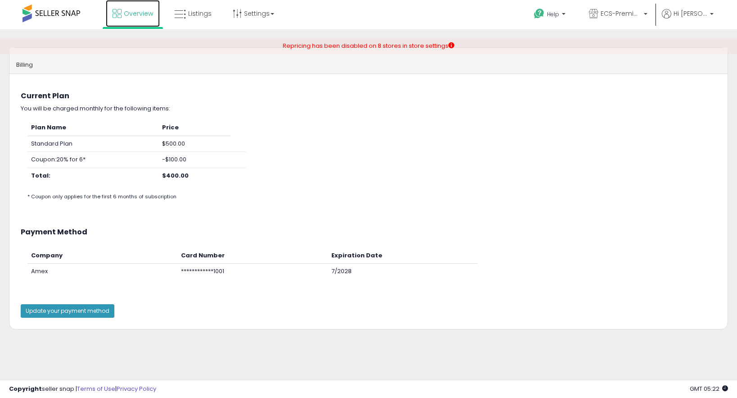
click at [141, 18] on link "Overview" at bounding box center [133, 13] width 54 height 27
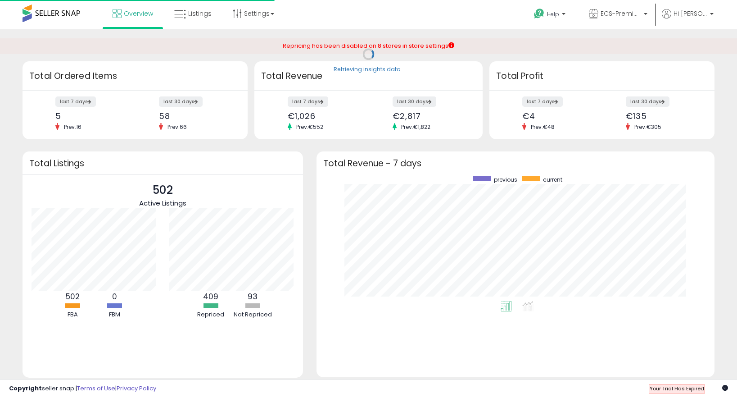
scroll to position [125, 380]
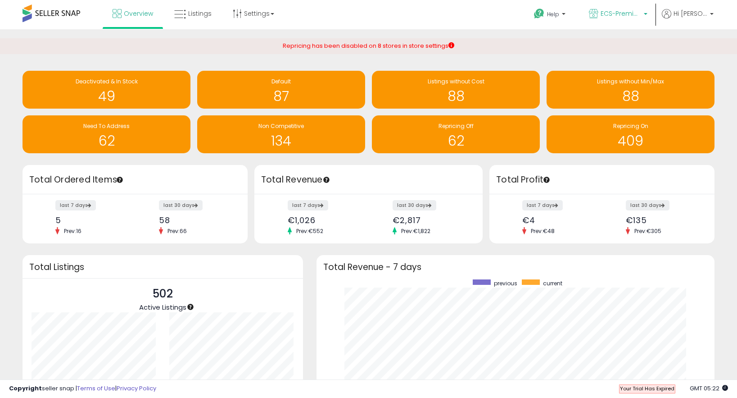
click at [631, 18] on p "ECS-Premium Retail IT" at bounding box center [618, 14] width 59 height 11
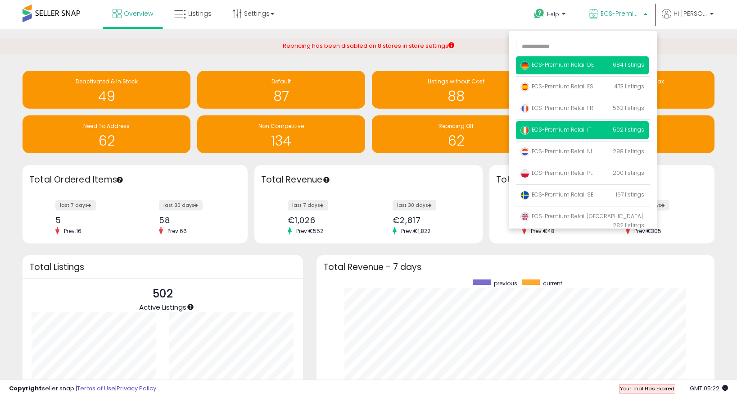
click at [586, 69] on p "ECS-Premium Retail DE 684 listings" at bounding box center [582, 65] width 133 height 18
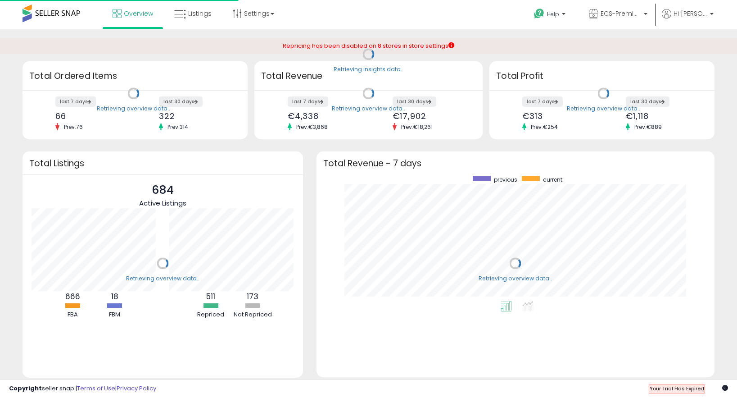
scroll to position [125, 380]
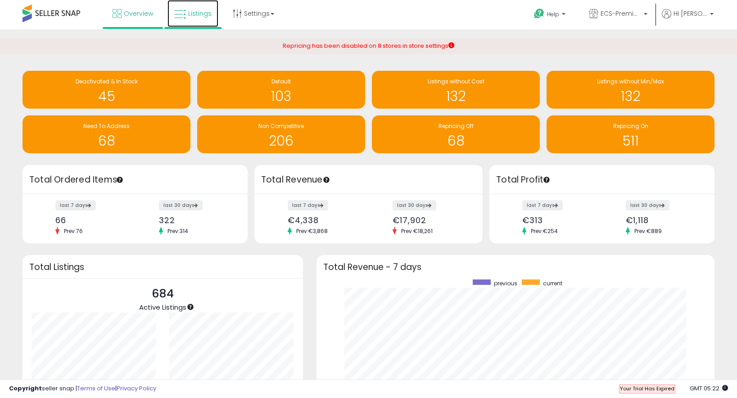
click at [200, 14] on span "Listings" at bounding box center [199, 13] width 23 height 9
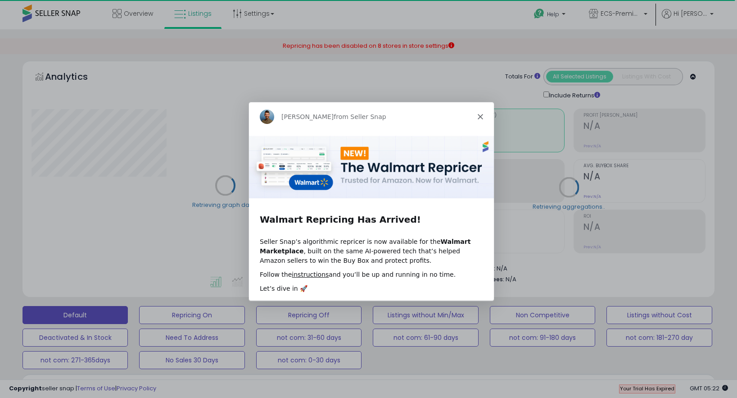
click at [482, 116] on icon "Close" at bounding box center [479, 116] width 5 height 5
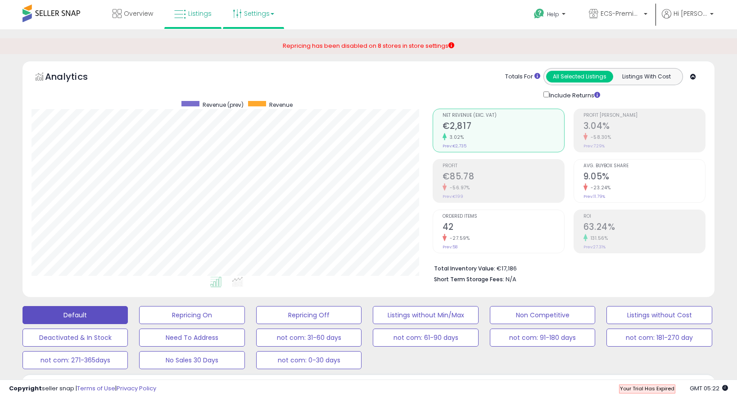
scroll to position [185, 401]
click at [250, 12] on link "Settings" at bounding box center [253, 13] width 55 height 27
click at [260, 43] on link "Store settings" at bounding box center [255, 45] width 41 height 9
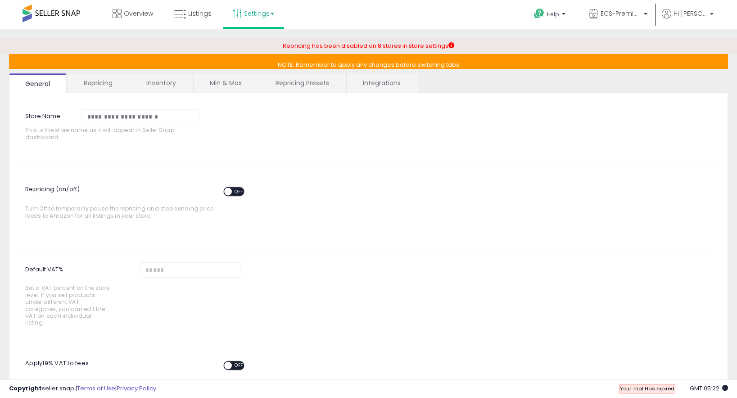
click at [105, 82] on link "Repricing" at bounding box center [98, 82] width 61 height 19
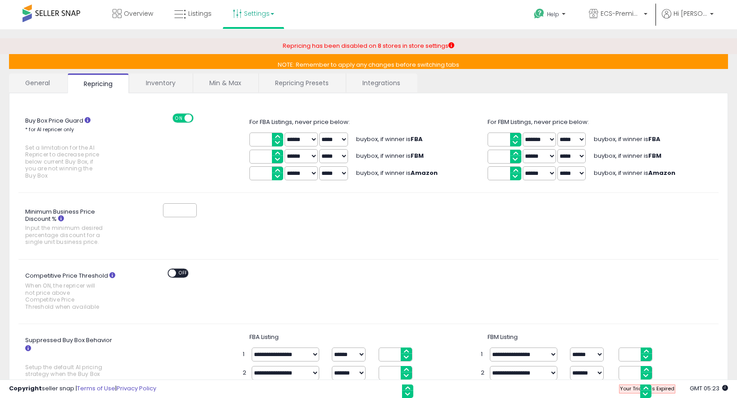
click at [214, 83] on link "Min & Max" at bounding box center [225, 82] width 64 height 19
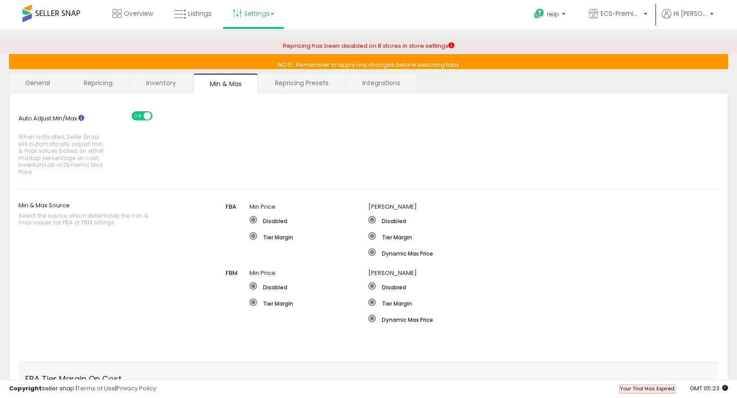
click at [305, 83] on link "Repricing Presets" at bounding box center [302, 82] width 86 height 19
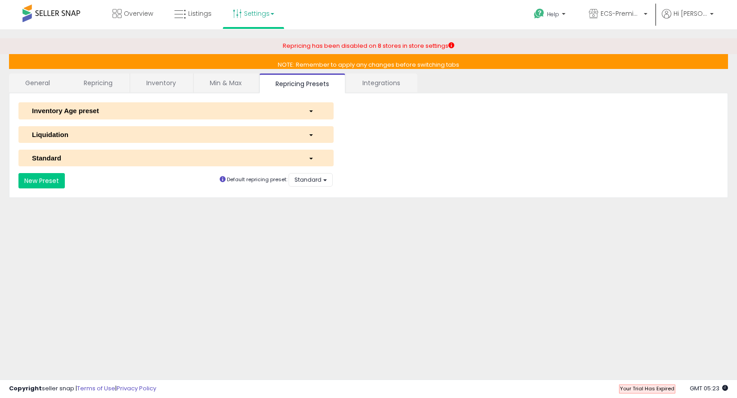
click at [311, 158] on span "button" at bounding box center [311, 159] width 4 height 2
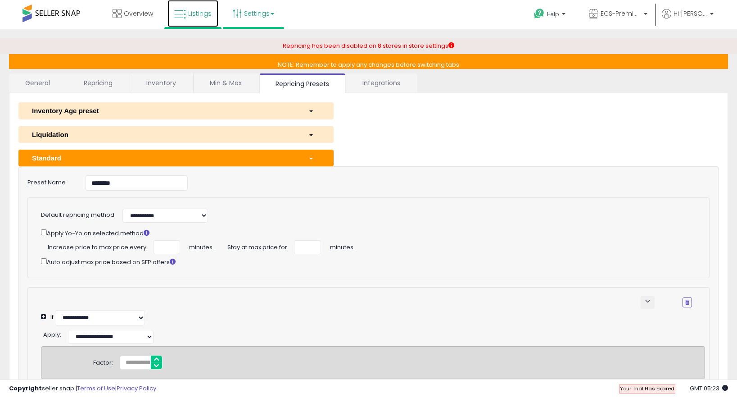
click at [189, 19] on link "Listings" at bounding box center [193, 13] width 51 height 27
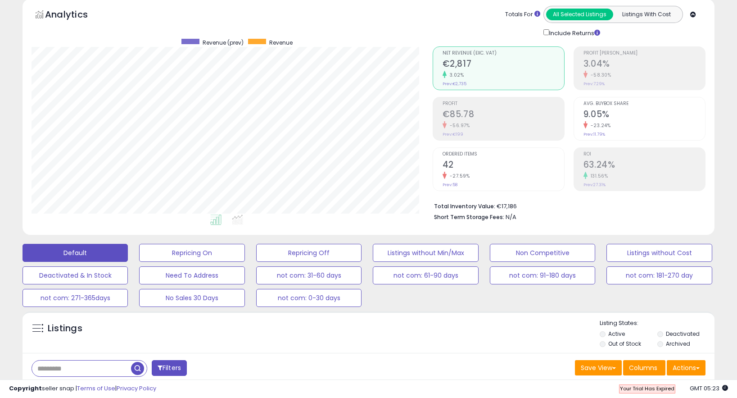
scroll to position [144, 0]
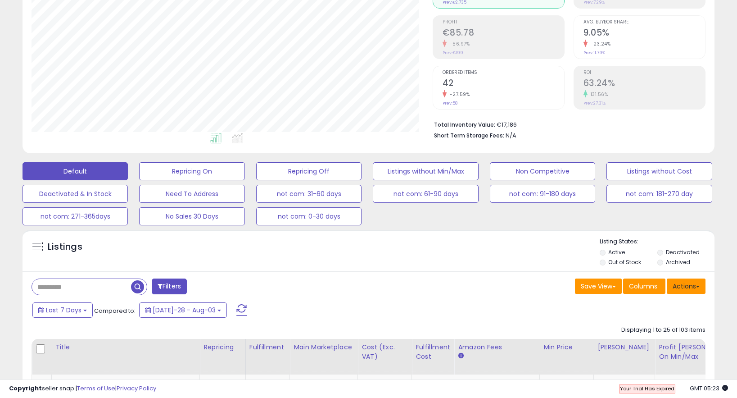
click at [691, 290] on button "Actions" at bounding box center [686, 285] width 39 height 15
click at [527, 281] on div "Save View Save As New View Update Current View Columns Actions Import Export Vi…" at bounding box center [541, 287] width 344 height 18
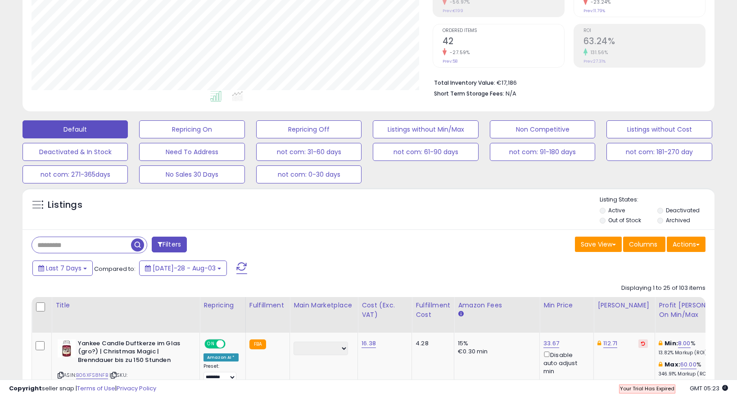
scroll to position [264, 0]
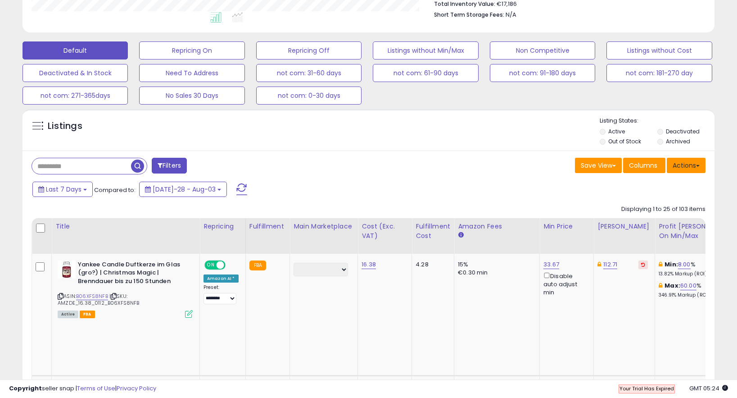
click at [690, 159] on button "Actions" at bounding box center [686, 165] width 39 height 15
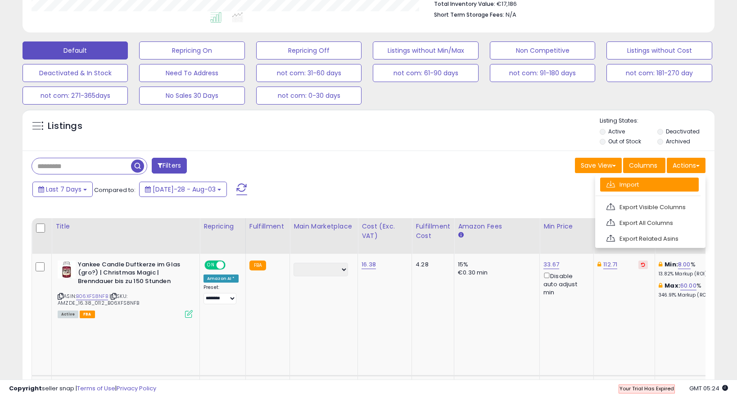
click at [620, 184] on link "Import" at bounding box center [650, 184] width 99 height 14
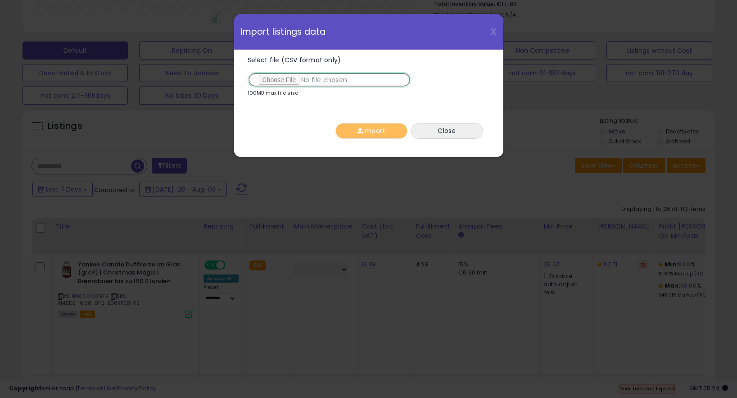
click at [268, 81] on input "Select file (CSV format only)" at bounding box center [330, 79] width 164 height 15
type input "**********"
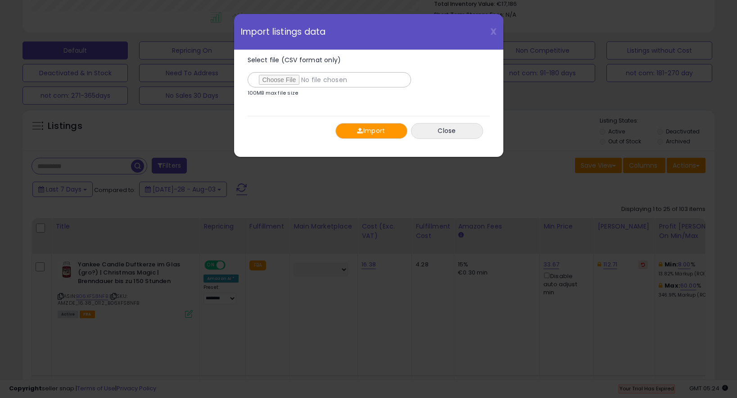
click at [378, 132] on button "Import" at bounding box center [372, 131] width 72 height 16
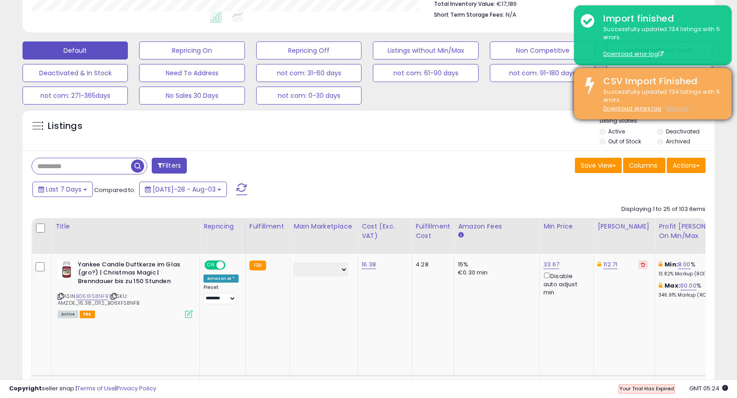
click at [677, 109] on u "Dismiss" at bounding box center [678, 109] width 23 height 8
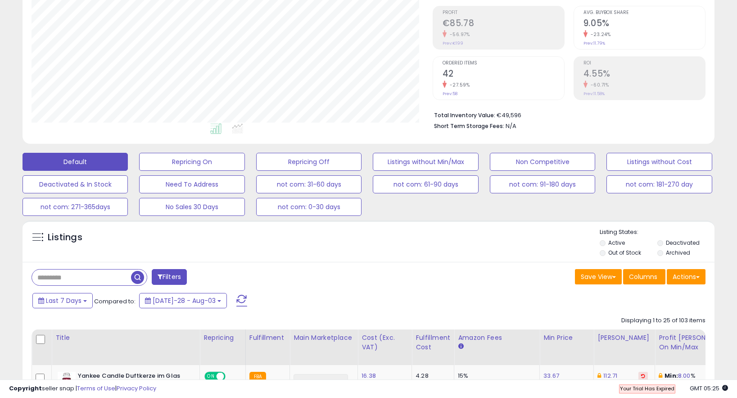
scroll to position [183, 0]
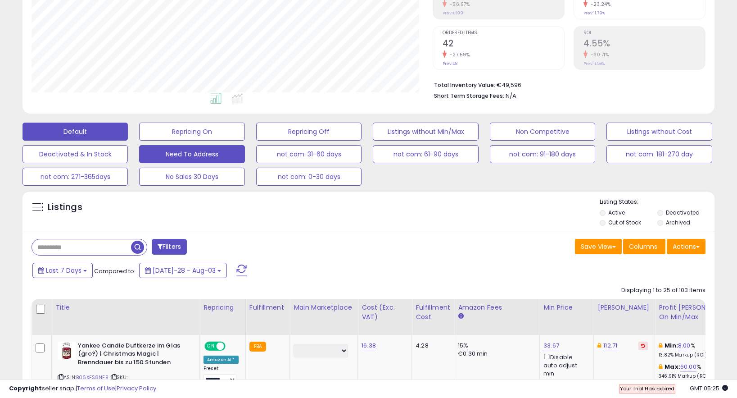
click at [230, 141] on button "Need To Address" at bounding box center [191, 132] width 105 height 18
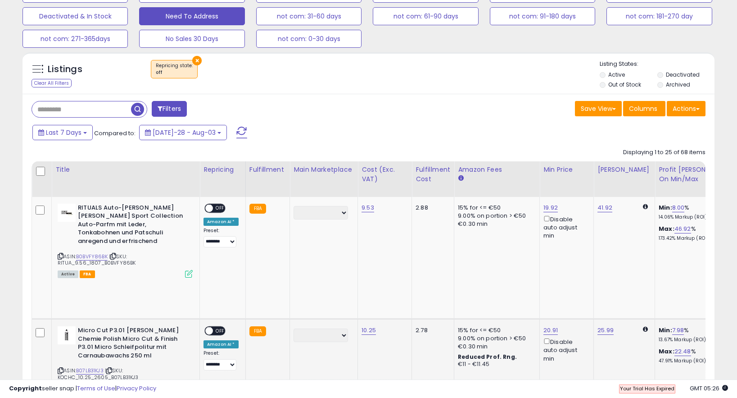
scroll to position [286, 0]
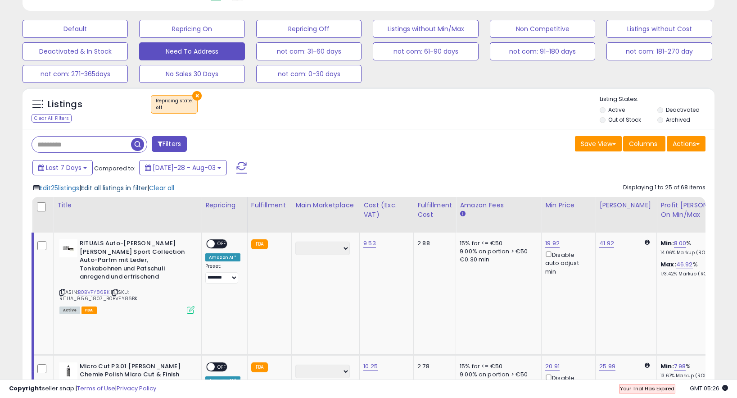
click at [118, 189] on span "Edit all listings in filter" at bounding box center [114, 187] width 66 height 9
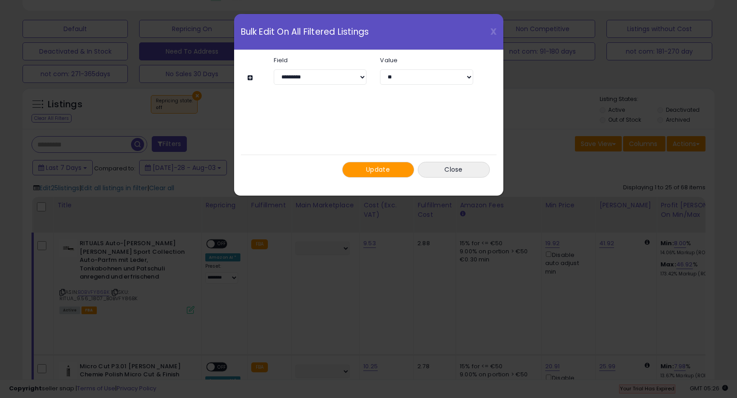
click at [359, 169] on button "Update" at bounding box center [378, 170] width 72 height 16
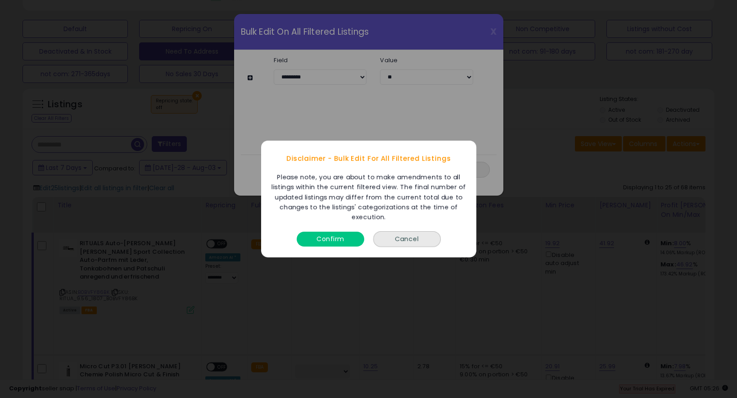
click at [335, 237] on button "Confirm" at bounding box center [331, 239] width 68 height 15
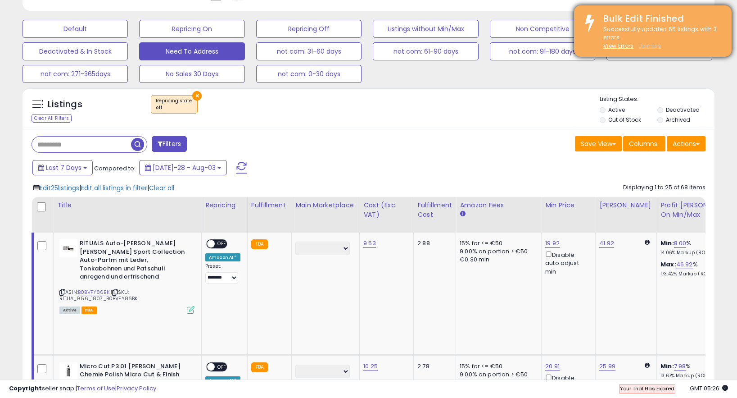
click at [646, 46] on u "Dismiss" at bounding box center [650, 46] width 23 height 8
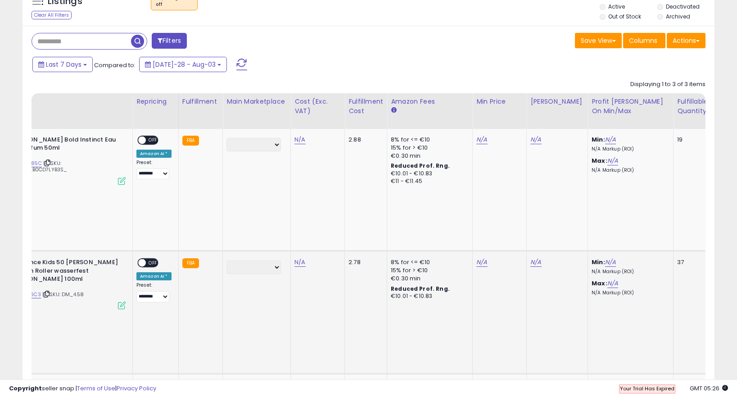
scroll to position [0, 0]
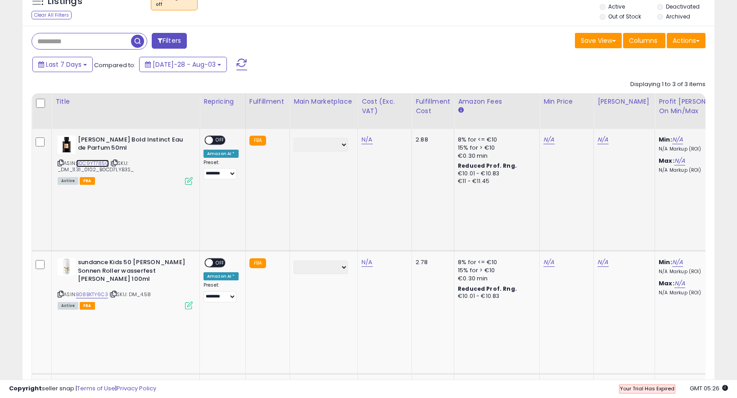
click at [98, 164] on link "B0C9YT785C" at bounding box center [92, 163] width 33 height 8
click at [366, 140] on link "N/A" at bounding box center [367, 139] width 11 height 9
type input "*****"
click at [398, 116] on icon "submit" at bounding box center [395, 116] width 5 height 5
click at [365, 258] on link "N/A" at bounding box center [367, 262] width 11 height 9
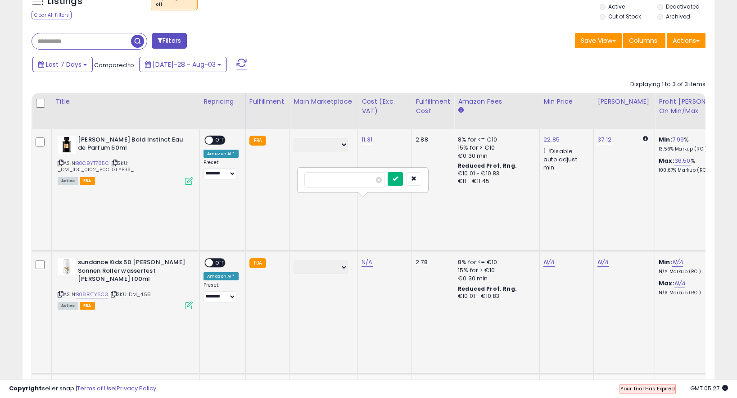
type input "****"
click at [403, 175] on button "submit" at bounding box center [395, 179] width 15 height 14
click at [368, 381] on link "N/A" at bounding box center [367, 385] width 11 height 9
type input "****"
click at [403, 241] on button "submit" at bounding box center [395, 236] width 15 height 14
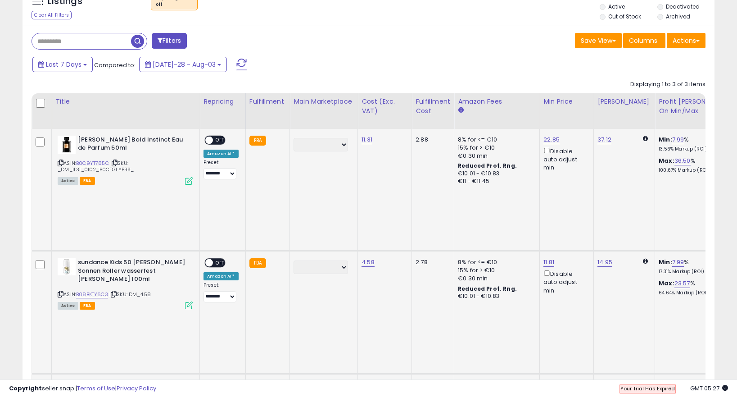
click at [214, 140] on span "OFF" at bounding box center [220, 140] width 14 height 8
click at [213, 259] on span "OFF" at bounding box center [220, 263] width 14 height 8
click at [218, 382] on span "OFF" at bounding box center [220, 386] width 14 height 8
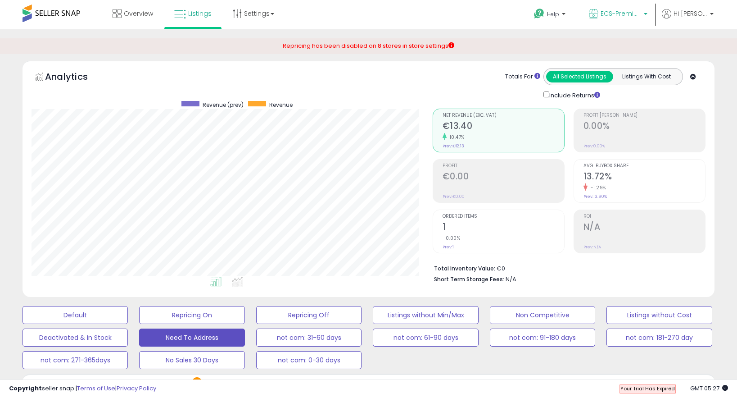
click at [639, 11] on span "ECS-Premium Retail DE" at bounding box center [621, 13] width 41 height 9
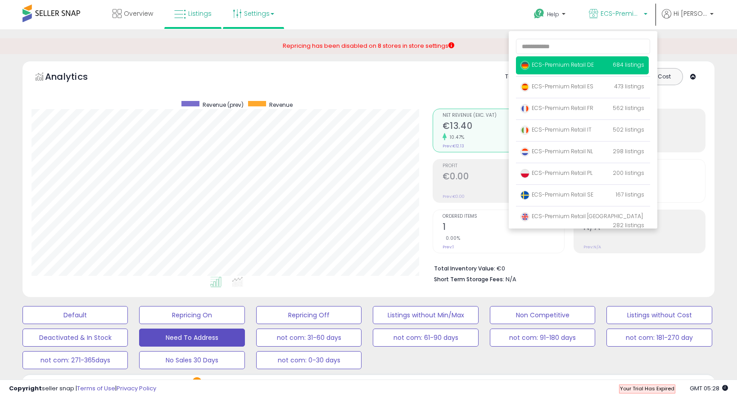
click at [269, 11] on link "Settings" at bounding box center [253, 13] width 55 height 27
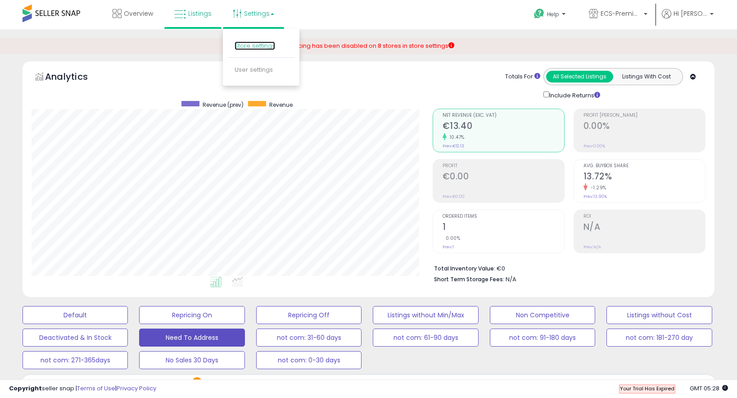
click at [264, 43] on link "Store settings" at bounding box center [255, 45] width 41 height 9
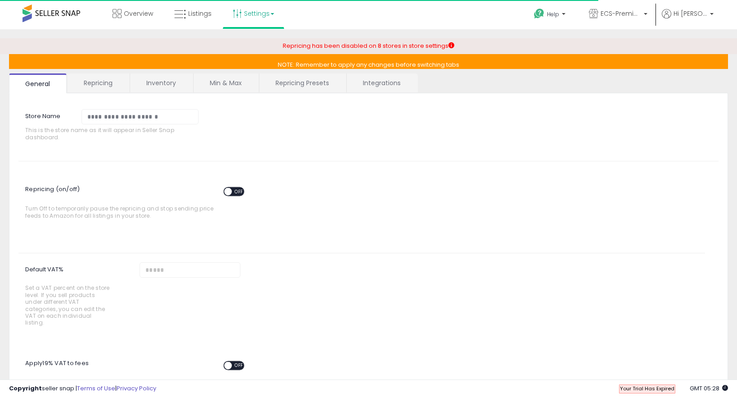
click at [234, 196] on span "Repricing (on/off) ON OFF" at bounding box center [139, 192] width 228 height 25
click at [234, 189] on span "OFF" at bounding box center [239, 192] width 14 height 8
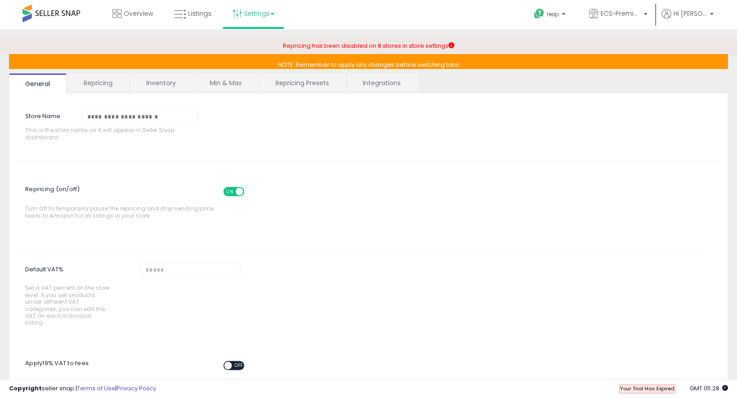
scroll to position [97, 0]
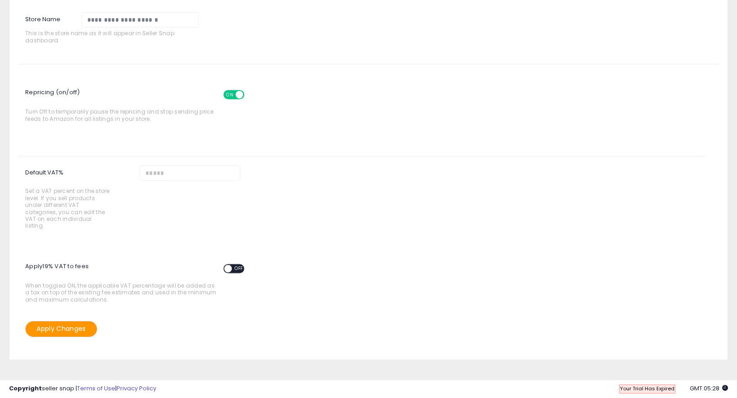
click at [77, 325] on button "Apply Changes" at bounding box center [61, 329] width 72 height 16
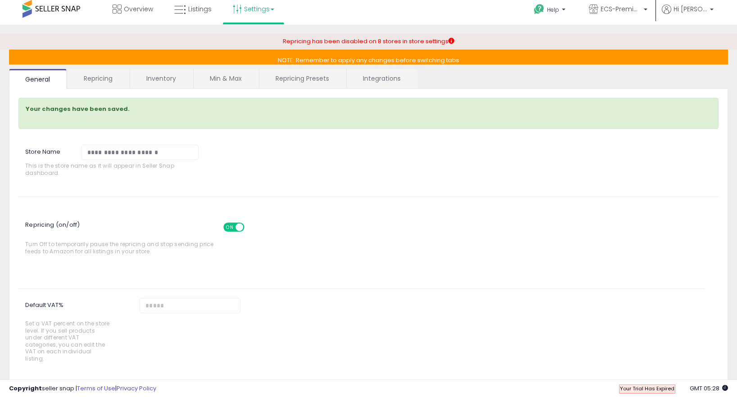
scroll to position [0, 0]
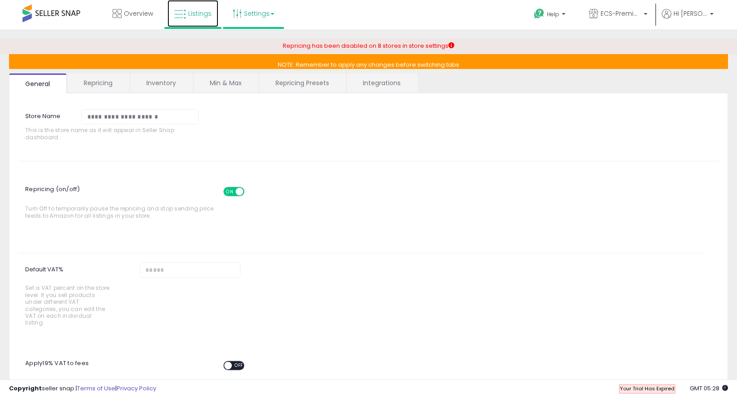
click at [198, 14] on span "Listings" at bounding box center [199, 13] width 23 height 9
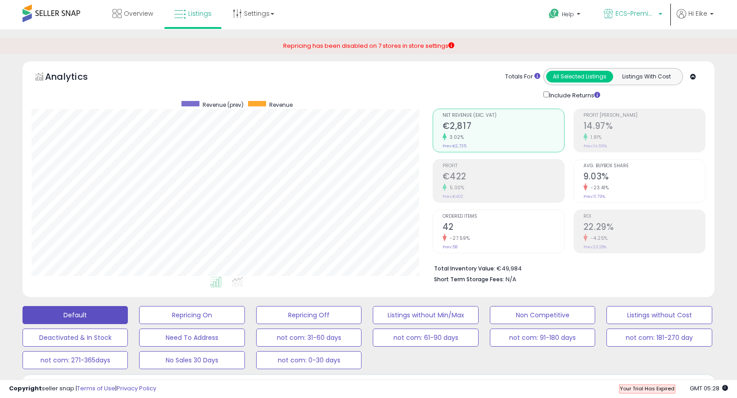
scroll to position [185, 401]
click at [629, 16] on span "ECS-Premium Retail DE" at bounding box center [636, 13] width 41 height 9
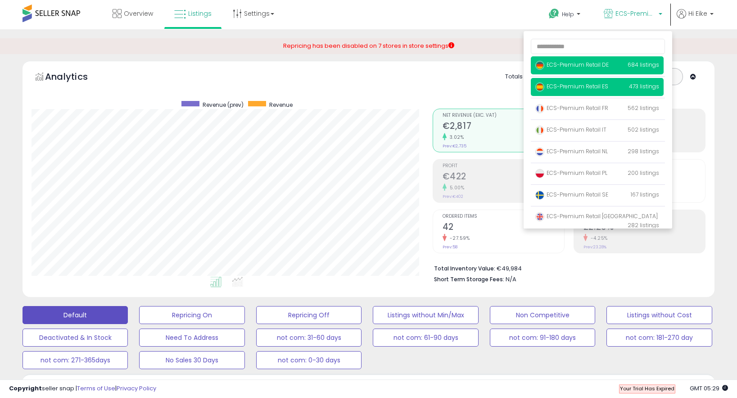
click at [577, 82] on p "ECS-Premium Retail ES 473 listings" at bounding box center [597, 87] width 133 height 18
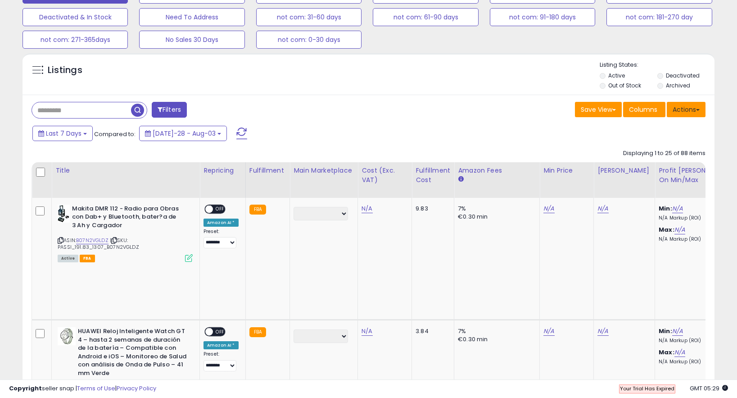
scroll to position [185, 401]
click at [692, 110] on button "Actions" at bounding box center [686, 109] width 39 height 15
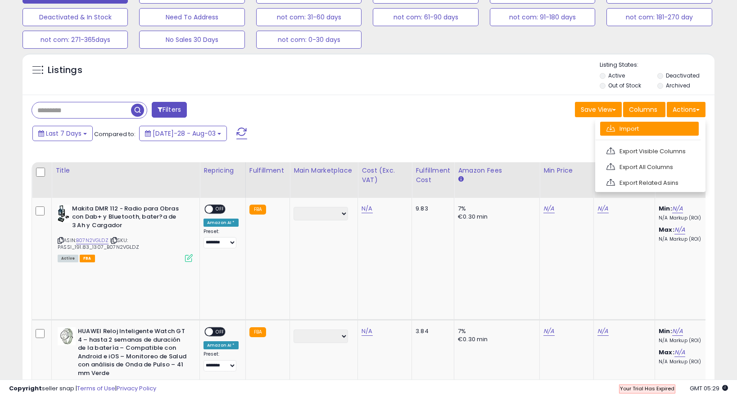
click at [656, 128] on link "Import" at bounding box center [650, 129] width 99 height 14
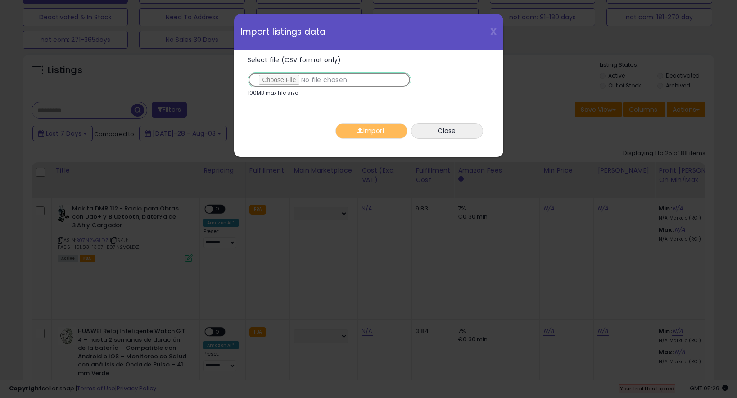
click at [298, 82] on input "Select file (CSV format only)" at bounding box center [330, 79] width 164 height 15
type input "**********"
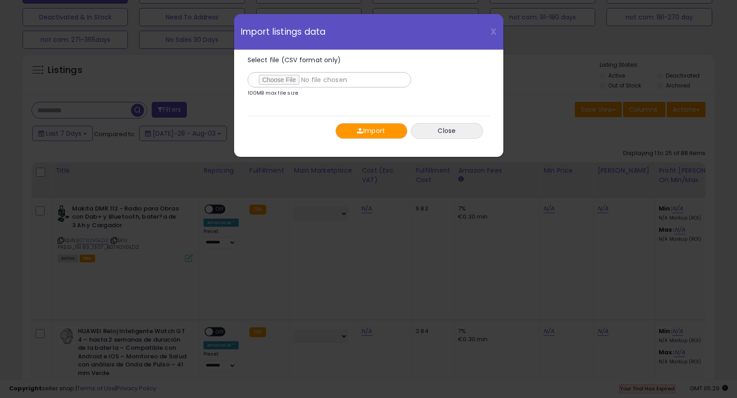
click at [375, 130] on button "Import" at bounding box center [372, 131] width 72 height 16
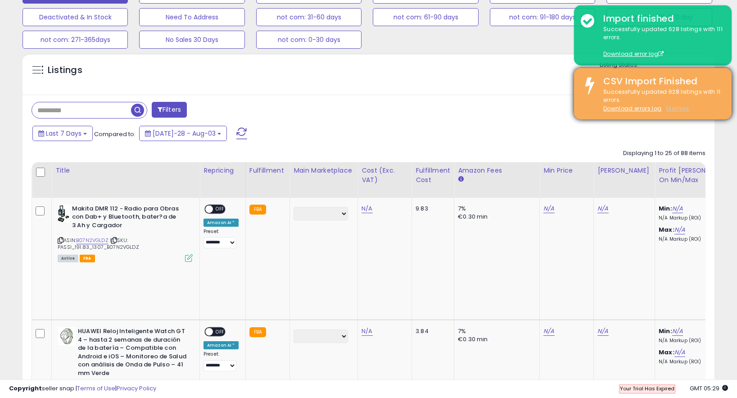
click at [673, 111] on u "Dismiss" at bounding box center [678, 109] width 23 height 8
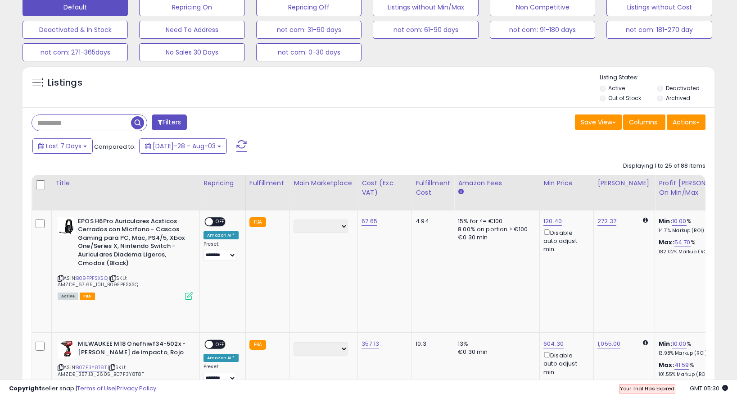
scroll to position [303, 0]
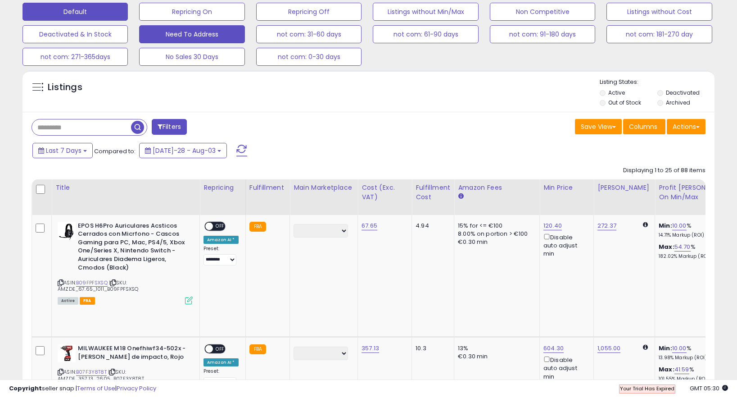
click at [193, 21] on button "Need To Address" at bounding box center [191, 12] width 105 height 18
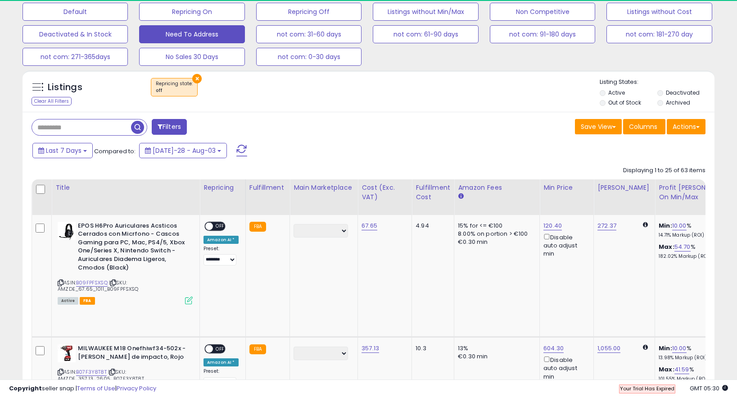
scroll to position [185, 401]
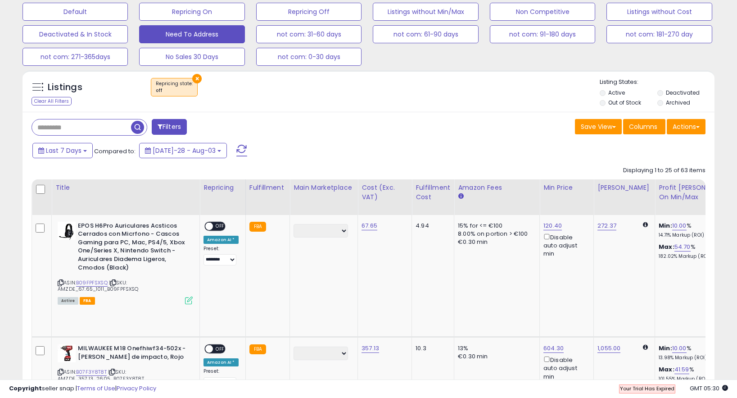
click at [35, 186] on th at bounding box center [42, 197] width 20 height 36
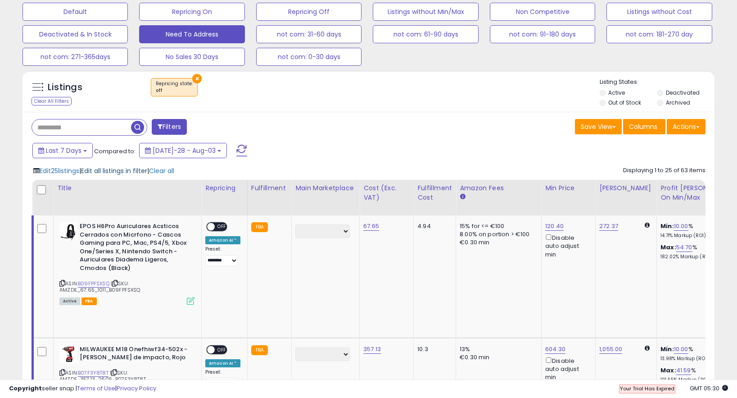
click at [110, 172] on span "Edit all listings in filter" at bounding box center [114, 170] width 66 height 9
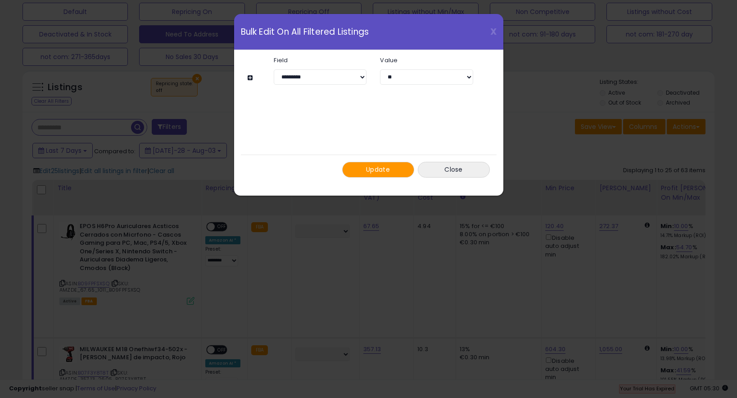
click at [370, 170] on span "Update" at bounding box center [378, 169] width 24 height 9
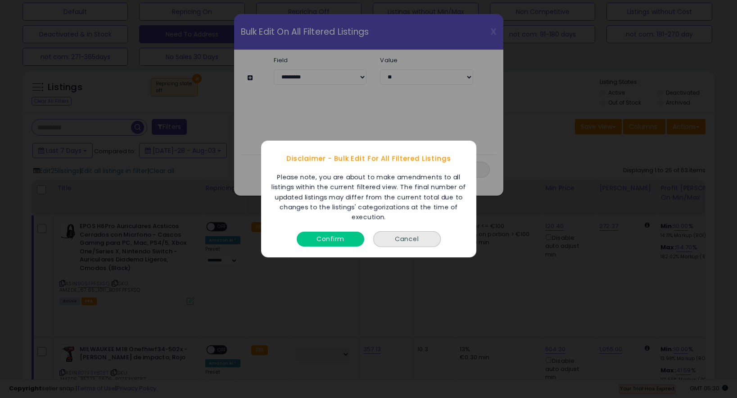
click at [347, 239] on button "Confirm" at bounding box center [331, 239] width 68 height 15
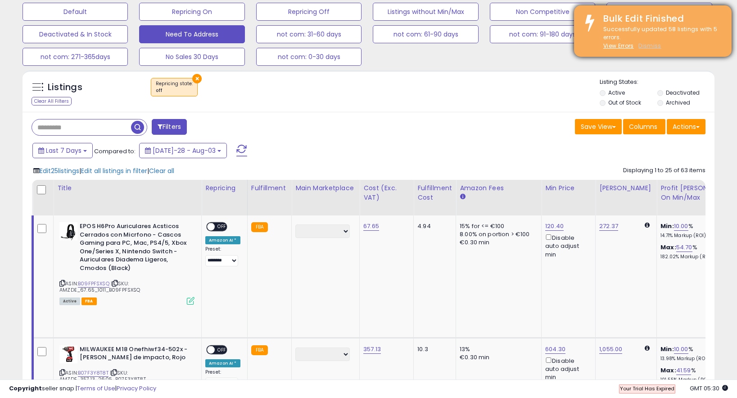
click at [648, 46] on u "Dismiss" at bounding box center [650, 46] width 23 height 8
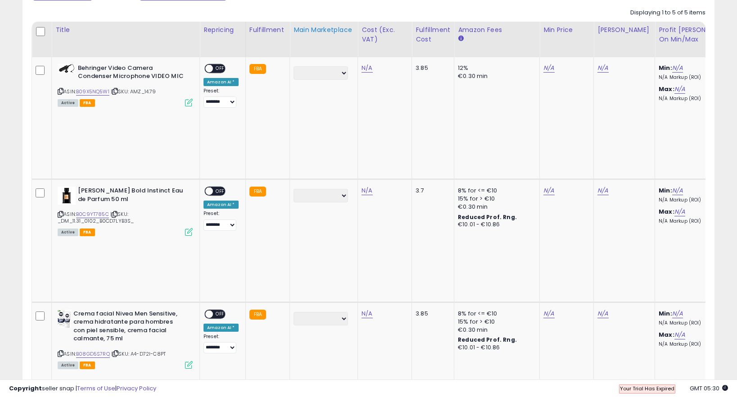
scroll to position [438, 0]
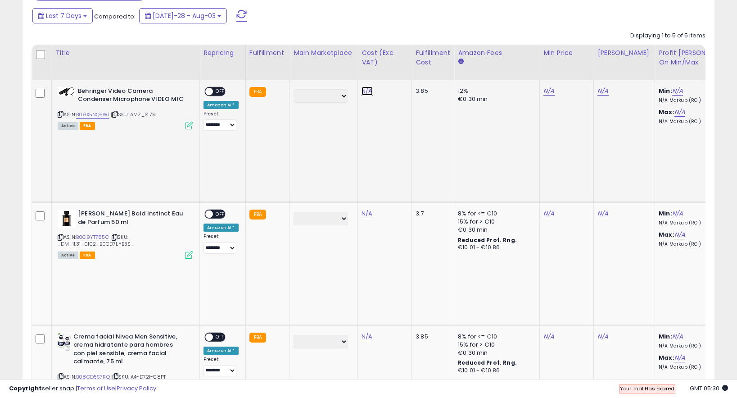
click at [367, 91] on link "N/A" at bounding box center [367, 90] width 11 height 9
type input "*****"
click at [398, 66] on icon "submit" at bounding box center [395, 67] width 5 height 5
click at [369, 209] on link "N/A" at bounding box center [367, 213] width 11 height 9
type input "*****"
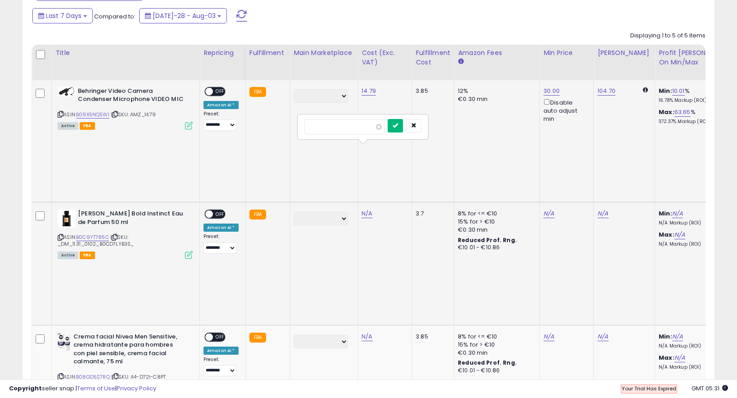
click at [403, 125] on button "submit" at bounding box center [395, 126] width 15 height 14
click at [366, 332] on link "N/A" at bounding box center [367, 336] width 11 height 9
type input "****"
click at [398, 187] on icon "submit" at bounding box center [395, 186] width 5 height 5
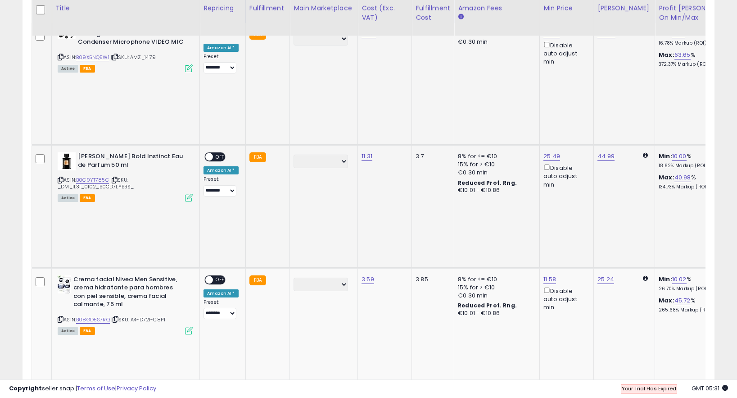
click at [366, 397] on link "N/A" at bounding box center [367, 401] width 11 height 9
type input "****"
click at [398, 202] on button "submit" at bounding box center [395, 203] width 15 height 14
type input "****"
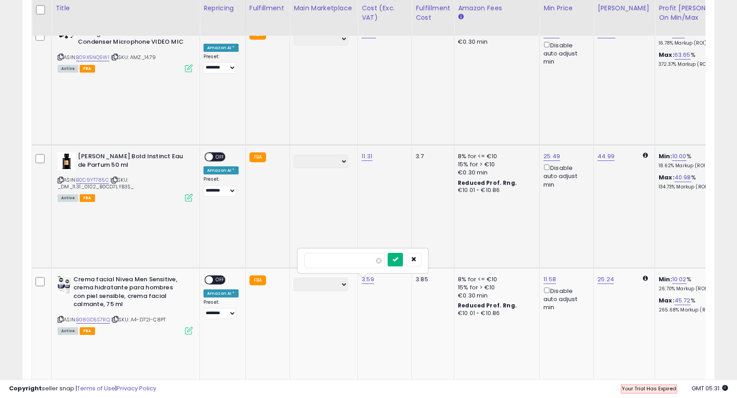
click at [398, 259] on icon "submit" at bounding box center [395, 258] width 5 height 5
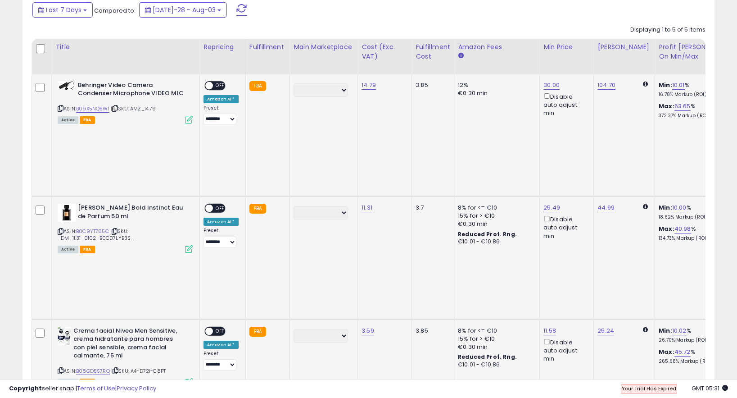
scroll to position [366, 0]
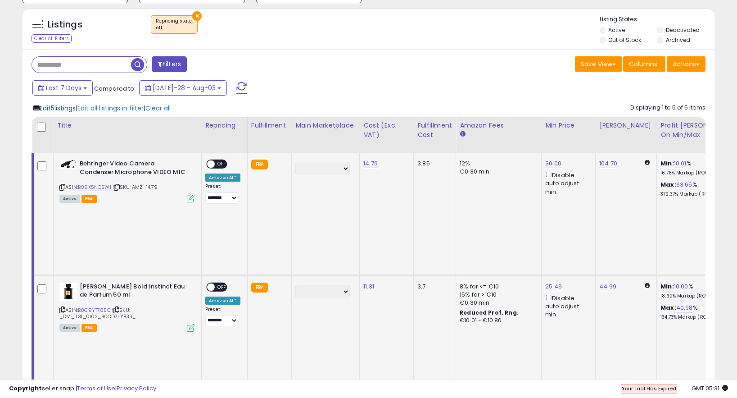
click at [70, 105] on span "Edit 5 listings" at bounding box center [58, 108] width 36 height 9
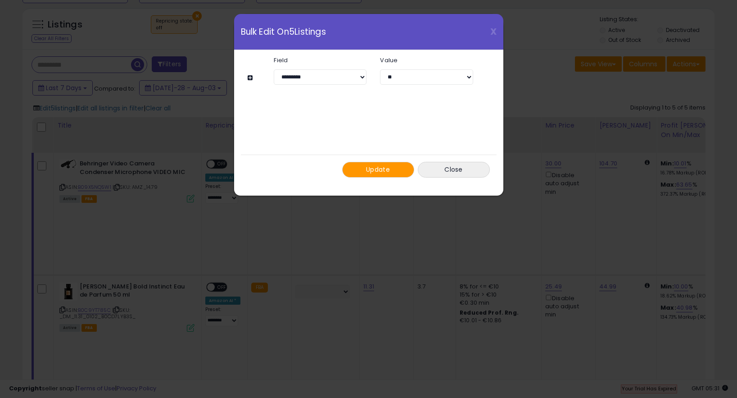
click at [366, 171] on span "Update" at bounding box center [378, 169] width 24 height 9
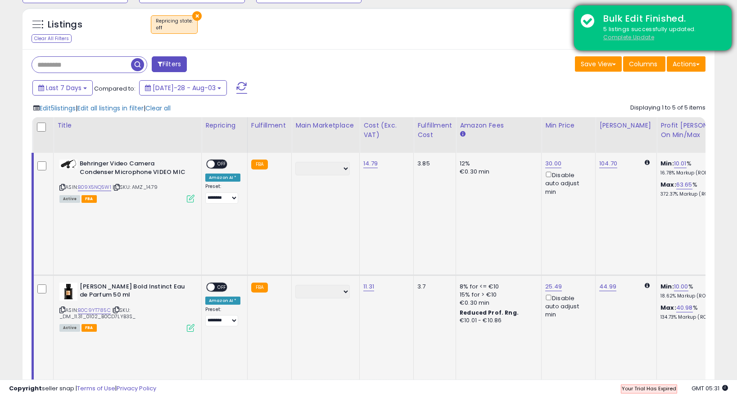
click at [629, 36] on u "Complete Update" at bounding box center [629, 37] width 51 height 8
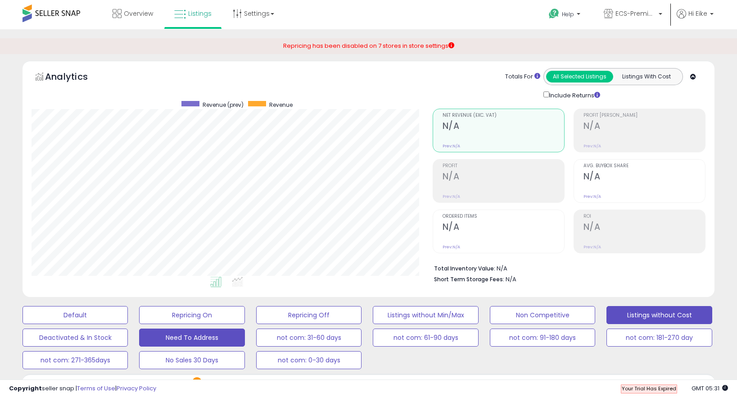
scroll to position [185, 401]
click at [267, 24] on link "Settings" at bounding box center [253, 13] width 55 height 27
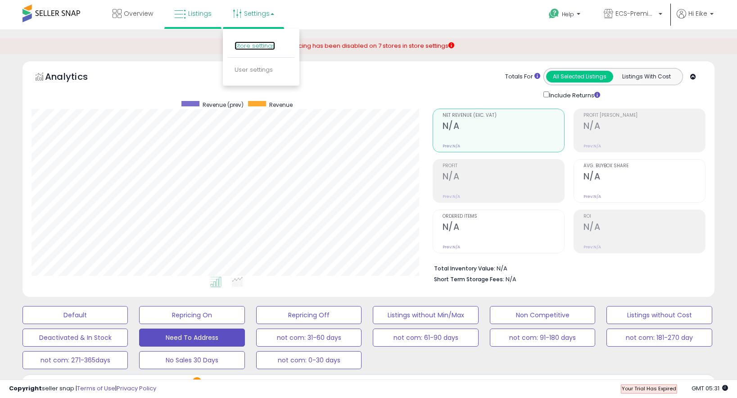
click at [263, 42] on link "Store settings" at bounding box center [255, 45] width 41 height 9
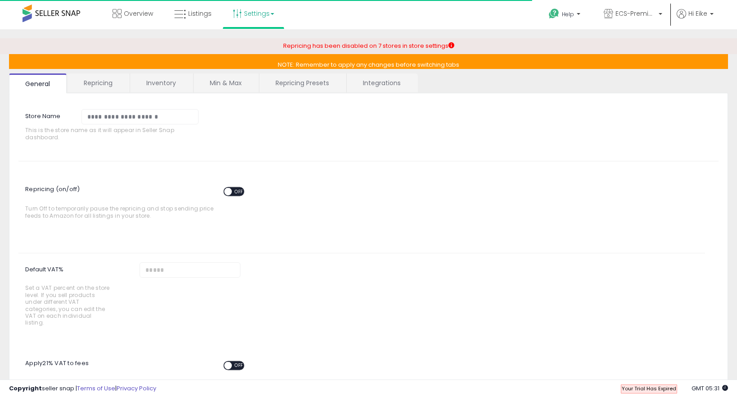
click at [231, 187] on div "ON OFF" at bounding box center [233, 191] width 21 height 9
click at [231, 191] on span at bounding box center [228, 192] width 8 height 8
click at [238, 192] on span "OFF" at bounding box center [239, 192] width 14 height 8
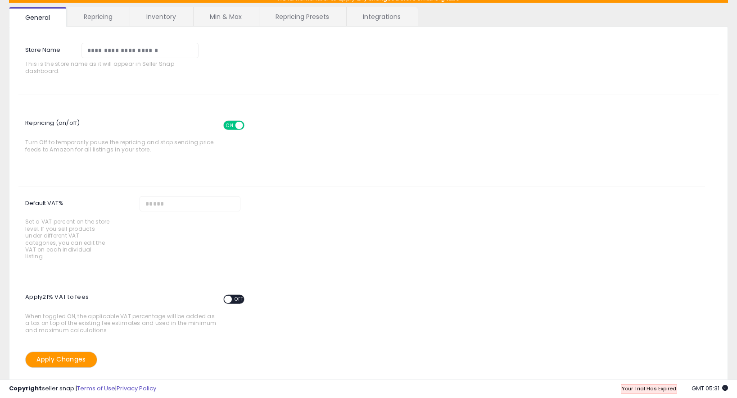
scroll to position [97, 0]
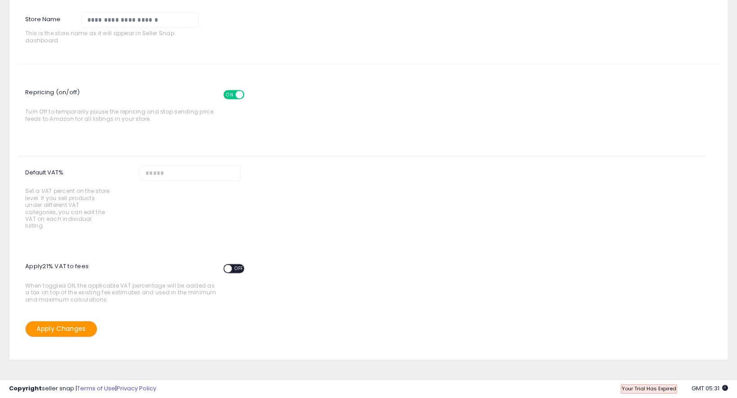
click at [81, 321] on button "Apply Changes" at bounding box center [61, 329] width 72 height 16
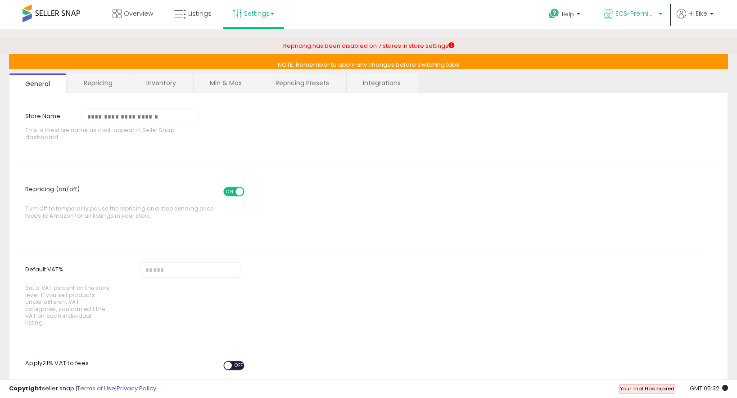
click at [630, 14] on span "ECS-Premium Retail ES" at bounding box center [636, 13] width 41 height 9
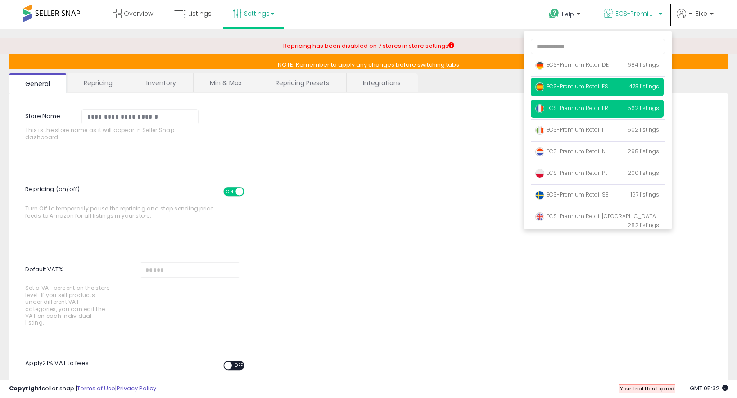
click at [586, 109] on span "ECS-Premium Retail FR" at bounding box center [572, 108] width 73 height 8
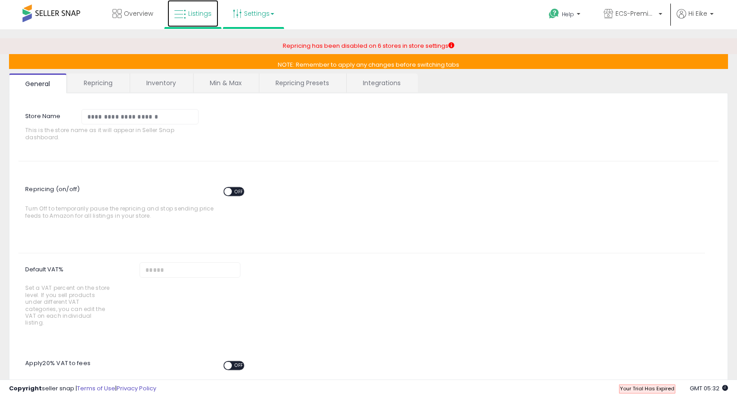
click at [193, 14] on span "Listings" at bounding box center [199, 13] width 23 height 9
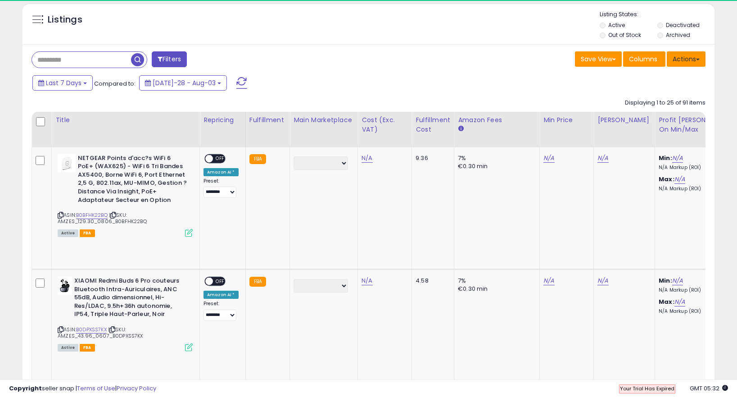
scroll to position [185, 401]
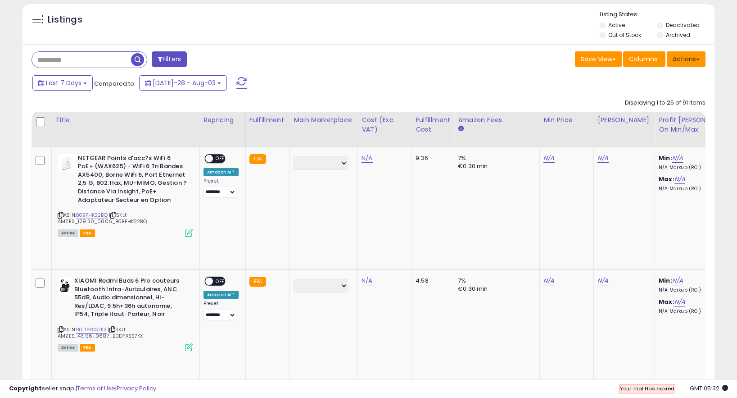
click at [698, 59] on span at bounding box center [698, 60] width 4 height 2
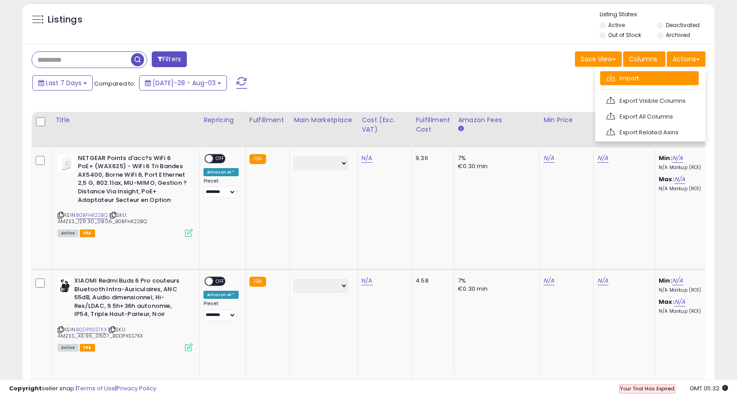
click at [667, 76] on link "Import" at bounding box center [650, 78] width 99 height 14
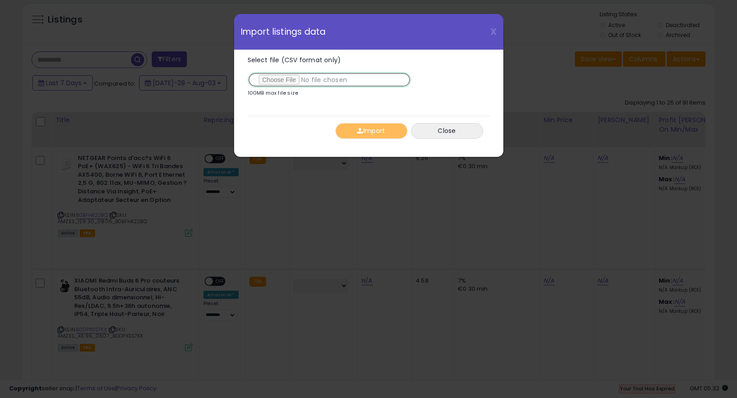
click at [295, 82] on input "Select file (CSV format only)" at bounding box center [330, 79] width 164 height 15
type input "**********"
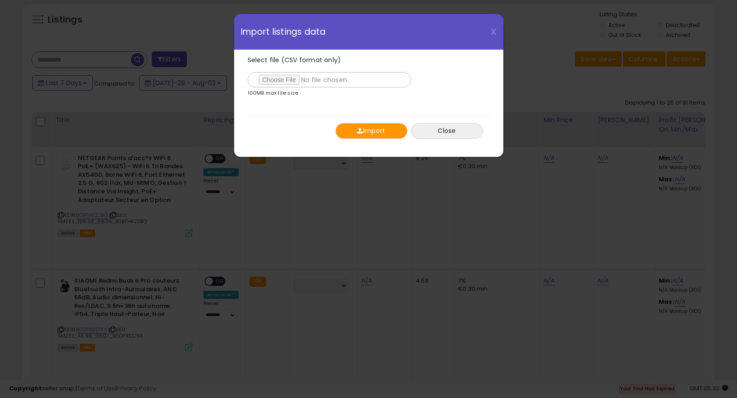
click at [388, 127] on button "Import" at bounding box center [372, 131] width 72 height 16
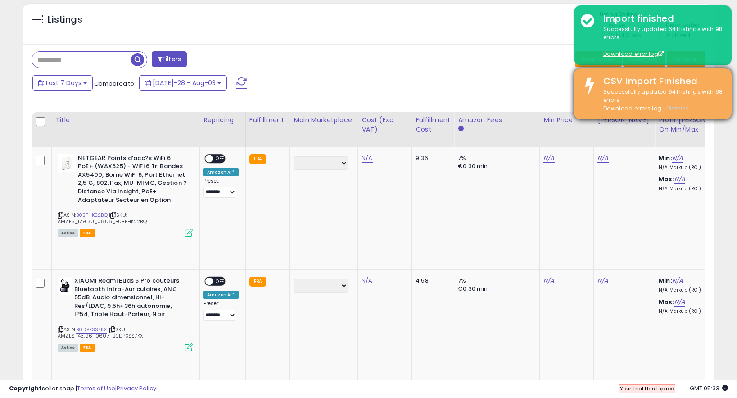
click at [681, 109] on u "Dismiss" at bounding box center [678, 109] width 23 height 8
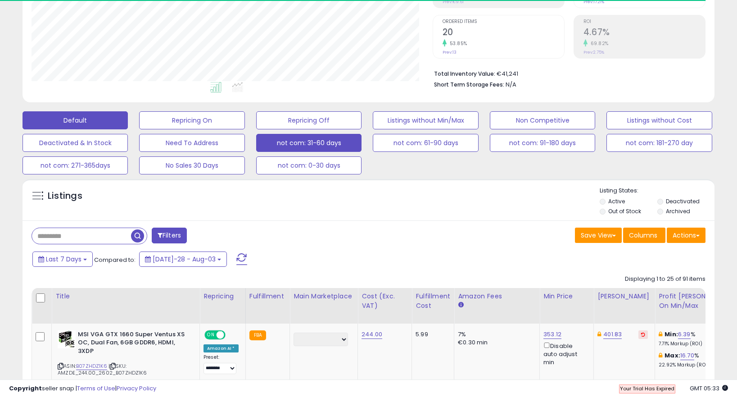
scroll to position [185, 401]
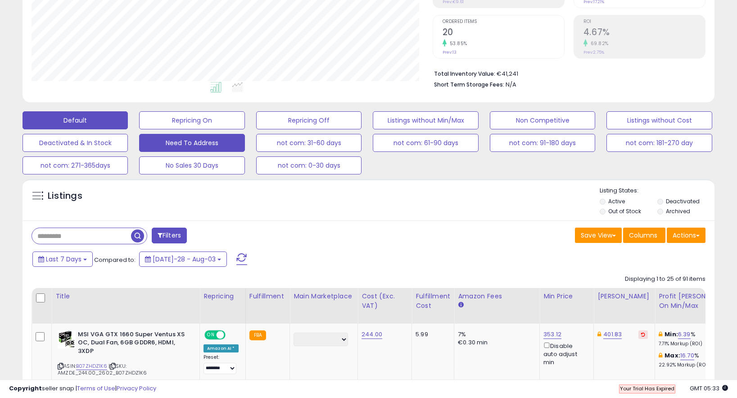
click at [237, 129] on button "Need To Address" at bounding box center [191, 120] width 105 height 18
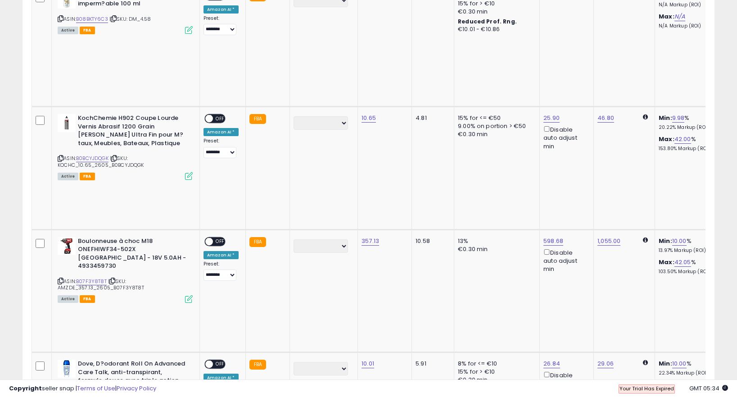
scroll to position [369, 0]
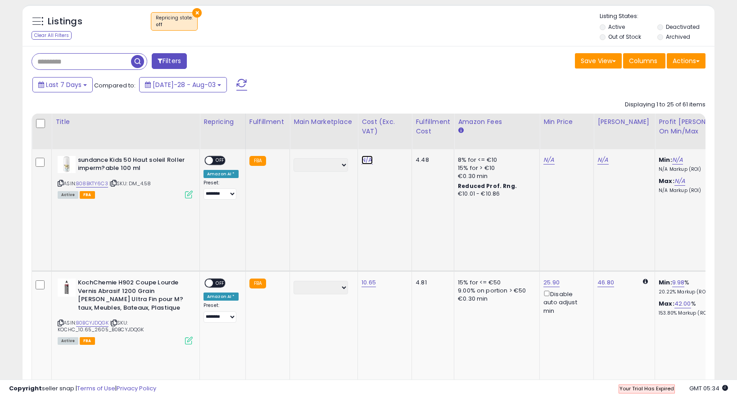
click at [369, 160] on link "N/A" at bounding box center [367, 159] width 11 height 9
type input "****"
click at [398, 139] on icon "submit" at bounding box center [395, 136] width 5 height 5
click at [370, 164] on link "10.65" at bounding box center [368, 159] width 13 height 9
type input "*********"
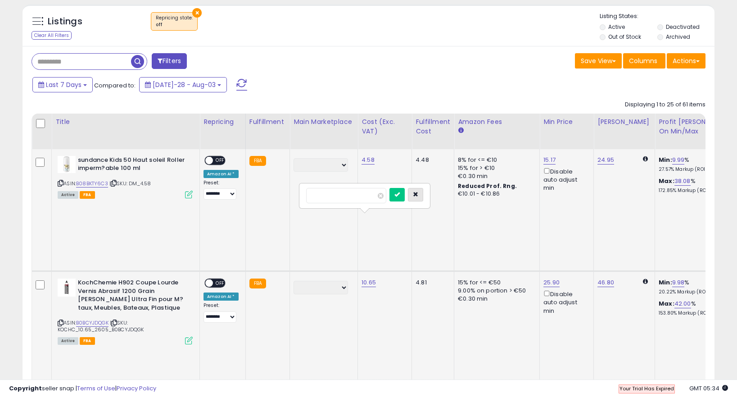
click at [423, 195] on button "button" at bounding box center [415, 195] width 15 height 14
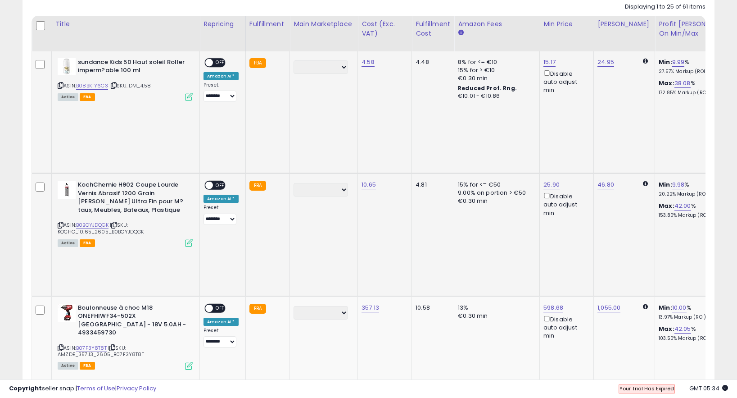
scroll to position [457, 0]
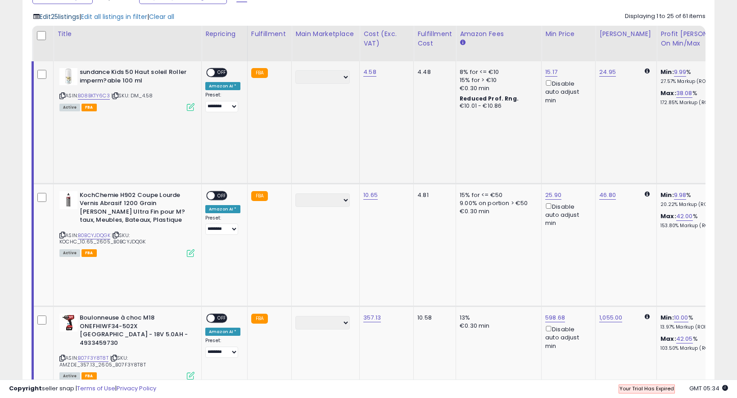
click at [64, 17] on span "Edit 25 listings" at bounding box center [60, 16] width 40 height 9
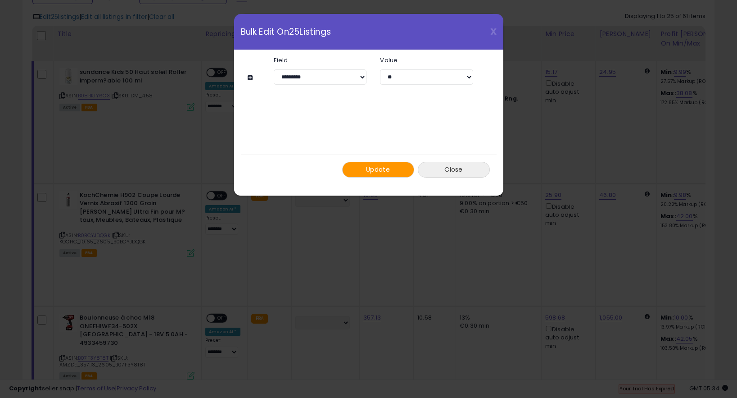
click at [451, 166] on button "Close" at bounding box center [454, 170] width 72 height 16
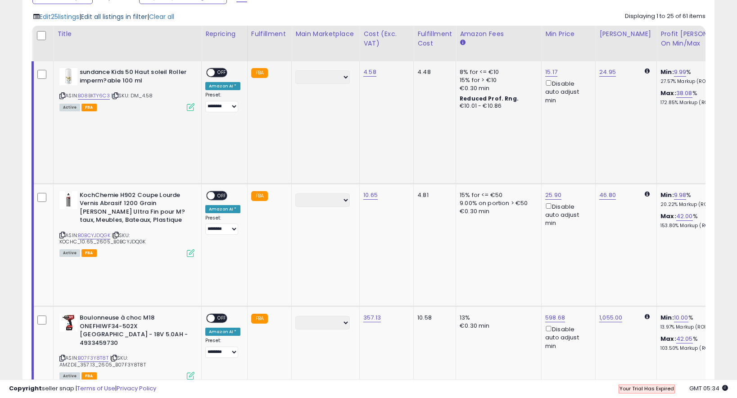
click at [125, 14] on span "Edit all listings in filter" at bounding box center [114, 16] width 66 height 9
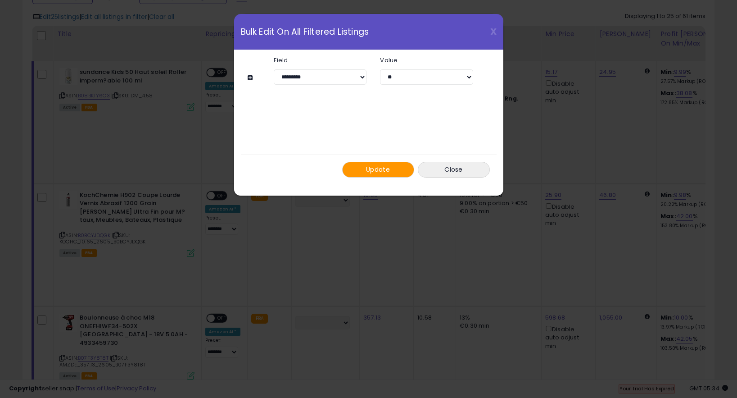
click at [400, 168] on button "Update" at bounding box center [378, 170] width 72 height 16
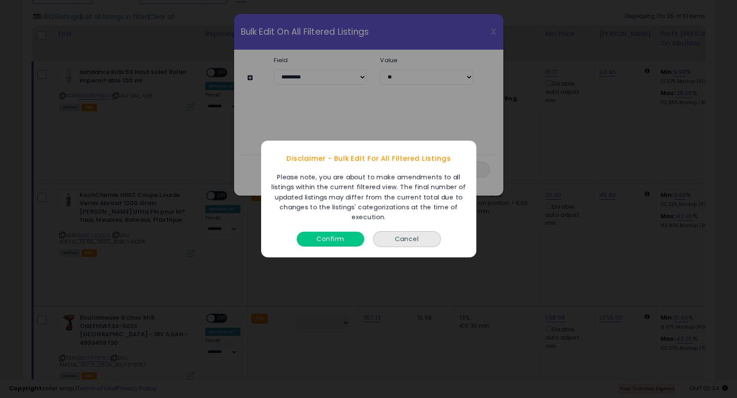
click at [337, 239] on button "Confirm" at bounding box center [331, 239] width 68 height 15
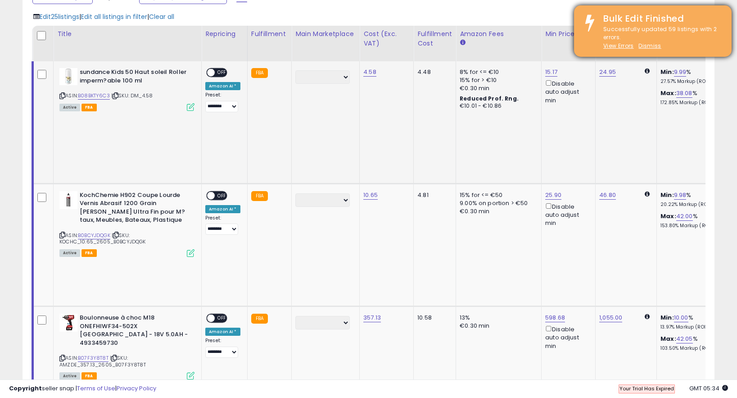
click at [656, 51] on div "Bulk Edit Finished Successfully updated 59 listings with 2 errors. View Errors …" at bounding box center [653, 30] width 158 height 51
click at [654, 46] on u "Dismiss" at bounding box center [650, 46] width 23 height 8
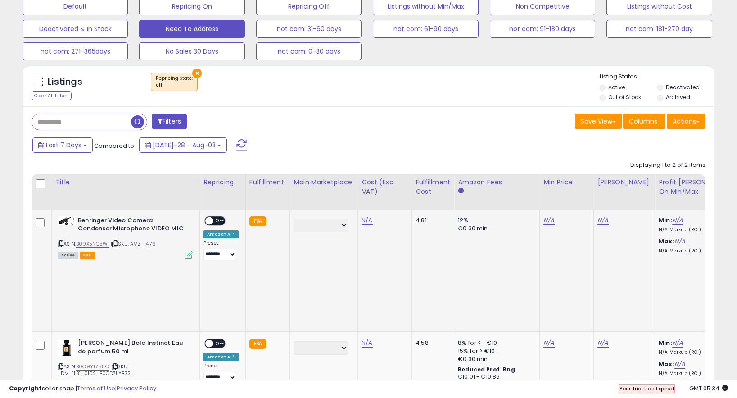
scroll to position [185, 401]
click at [366, 218] on link "N/A" at bounding box center [367, 220] width 11 height 9
type input "*****"
click at [398, 196] on icon "submit" at bounding box center [395, 197] width 5 height 5
click at [368, 338] on link "N/A" at bounding box center [367, 342] width 11 height 9
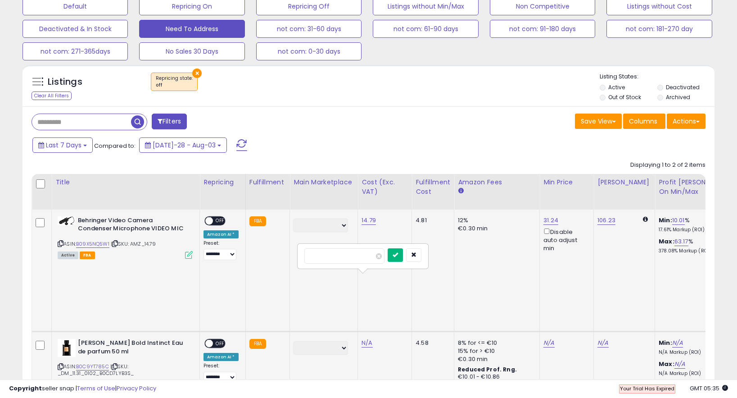
type input "*****"
click at [398, 254] on icon "submit" at bounding box center [395, 254] width 5 height 5
click at [216, 220] on span "OFF" at bounding box center [220, 221] width 14 height 8
click at [216, 340] on span "OFF" at bounding box center [220, 344] width 14 height 8
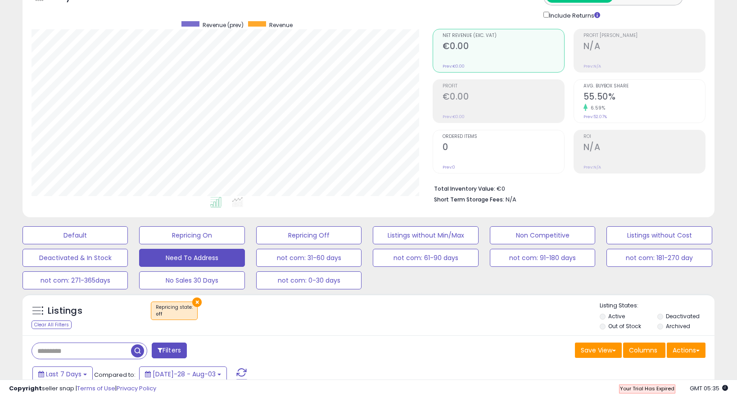
scroll to position [0, 0]
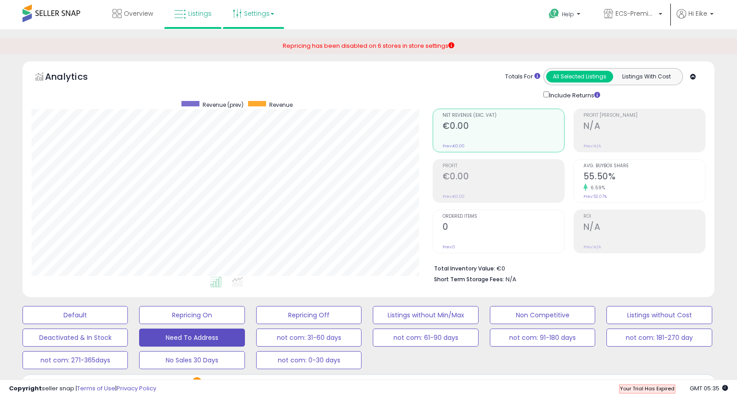
click at [254, 15] on link "Settings" at bounding box center [253, 13] width 55 height 27
click at [259, 44] on link "Store settings" at bounding box center [255, 45] width 41 height 9
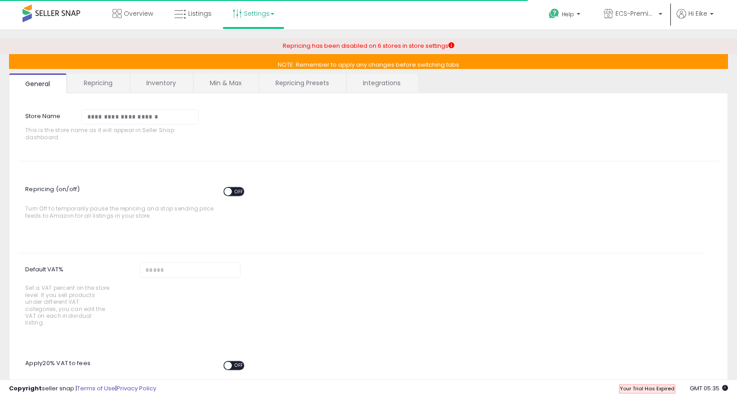
click at [234, 189] on span "OFF" at bounding box center [239, 192] width 14 height 8
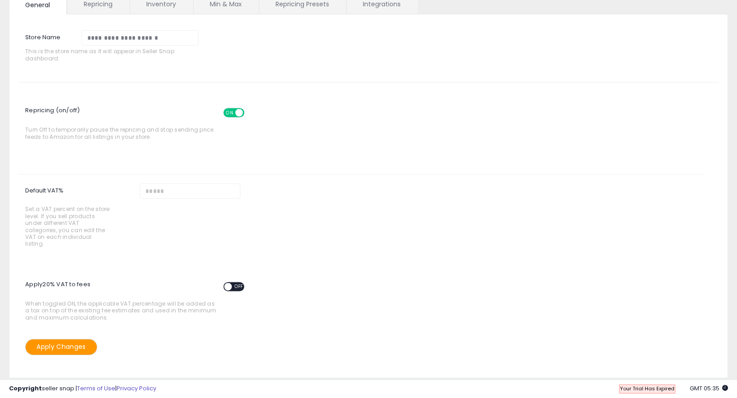
scroll to position [97, 0]
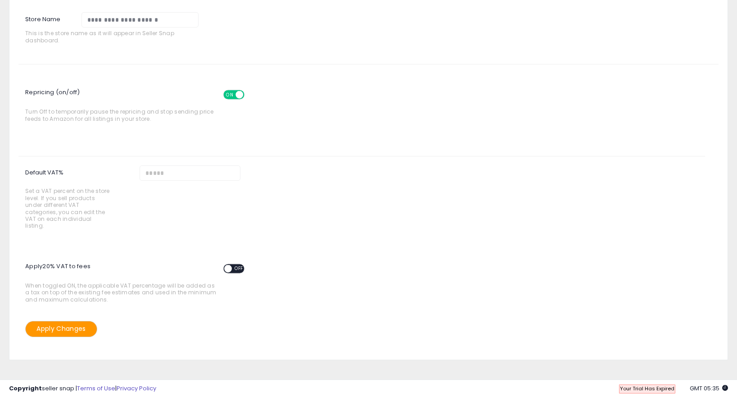
click at [75, 323] on button "Apply Changes" at bounding box center [61, 329] width 72 height 16
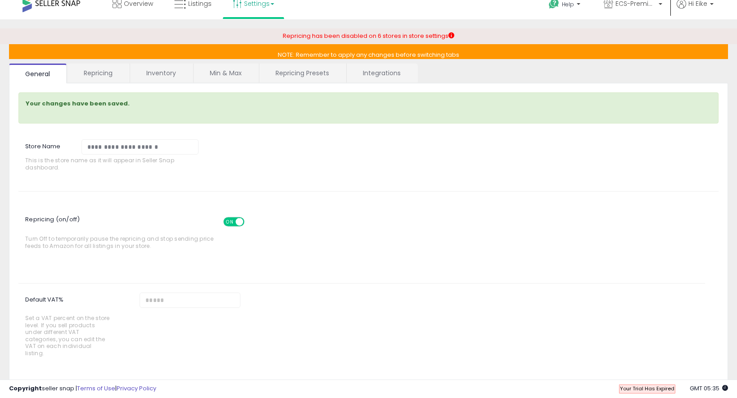
scroll to position [0, 0]
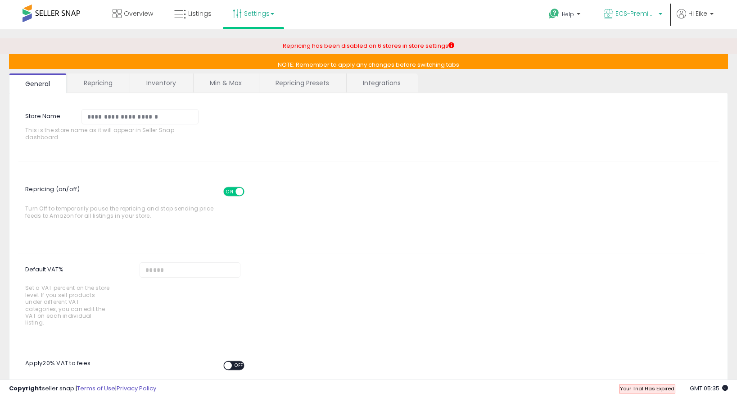
click at [643, 16] on span "ECS-Premium Retail FR" at bounding box center [636, 13] width 41 height 9
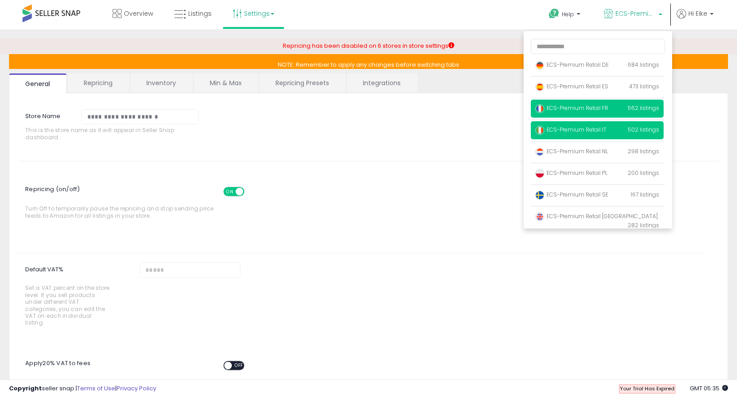
click at [563, 134] on p "ECS-Premium Retail IT 502 listings" at bounding box center [597, 130] width 133 height 18
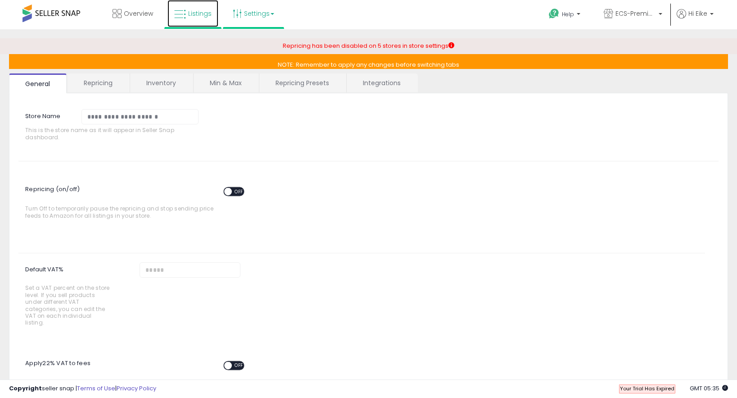
click at [192, 12] on span "Listings" at bounding box center [199, 13] width 23 height 9
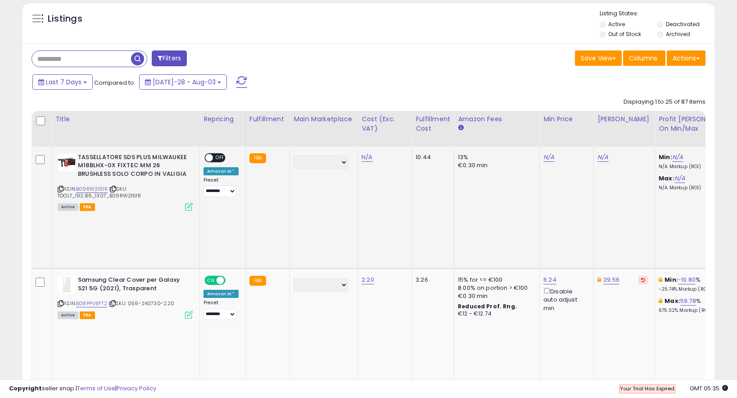
scroll to position [239, 0]
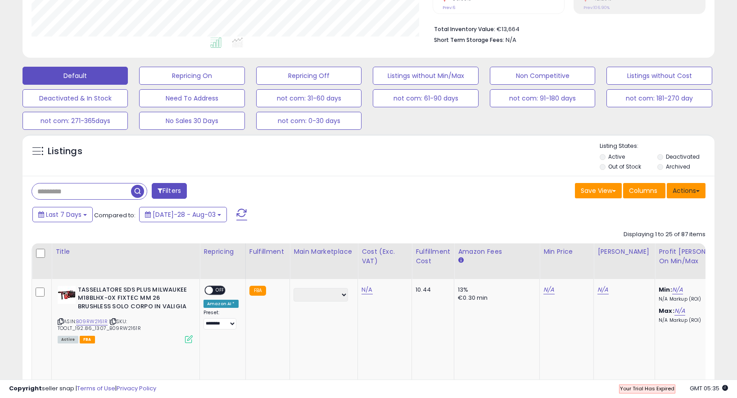
click at [684, 194] on button "Actions" at bounding box center [686, 190] width 39 height 15
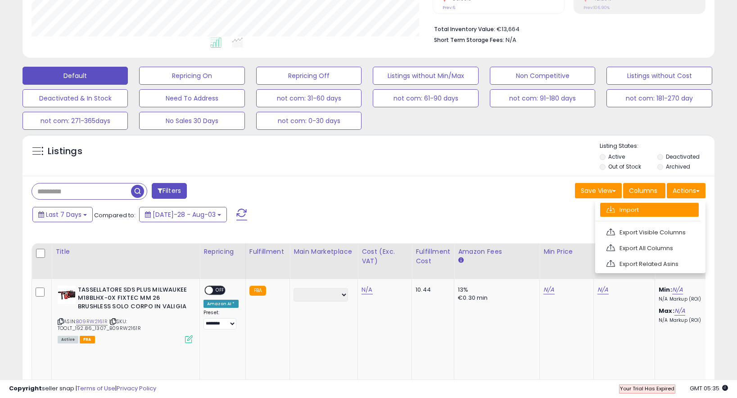
click at [665, 207] on link "Import" at bounding box center [650, 210] width 99 height 14
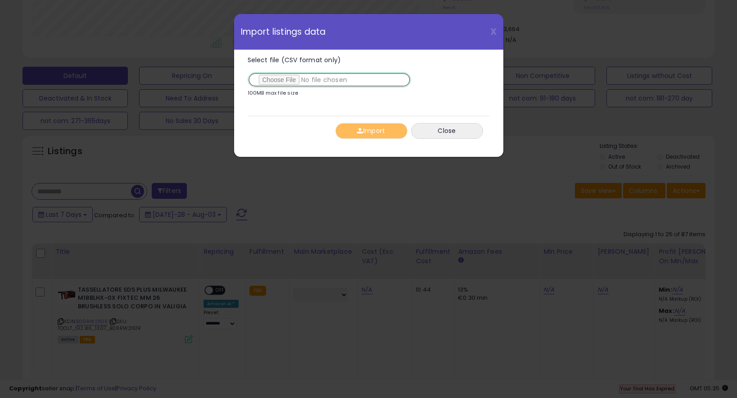
click at [278, 80] on input "Select file (CSV format only)" at bounding box center [330, 79] width 164 height 15
type input "**********"
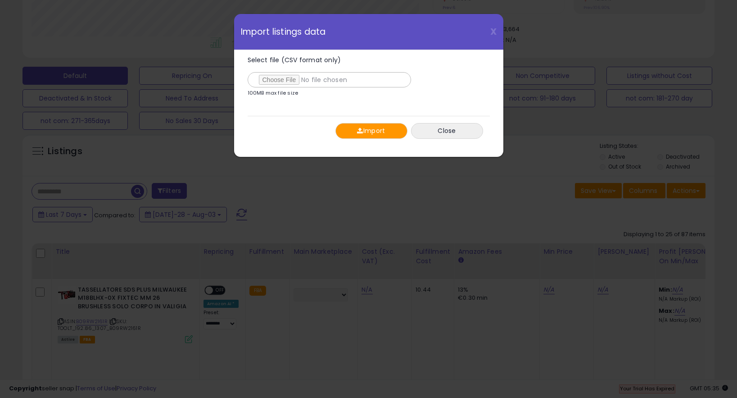
click at [386, 131] on button "Import" at bounding box center [372, 131] width 72 height 16
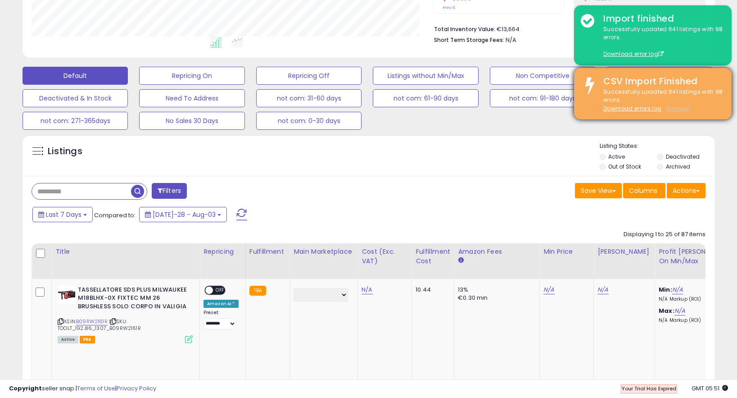
click at [674, 110] on u "Dismiss" at bounding box center [678, 109] width 23 height 8
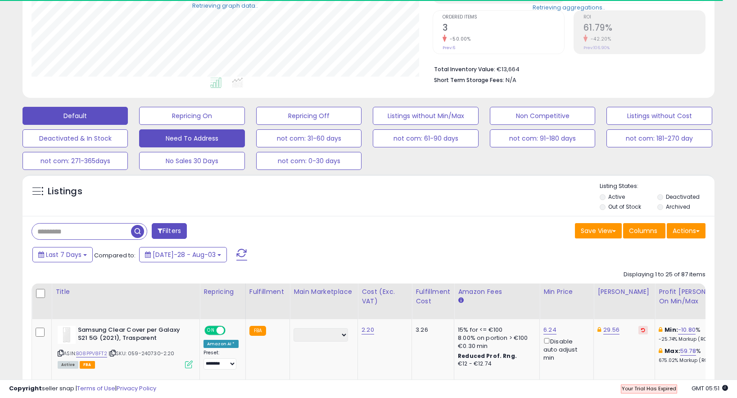
scroll to position [239, 0]
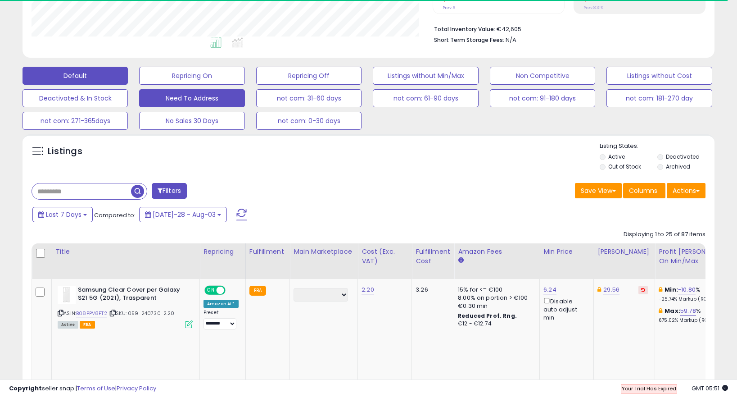
click at [210, 85] on button "Need To Address" at bounding box center [191, 76] width 105 height 18
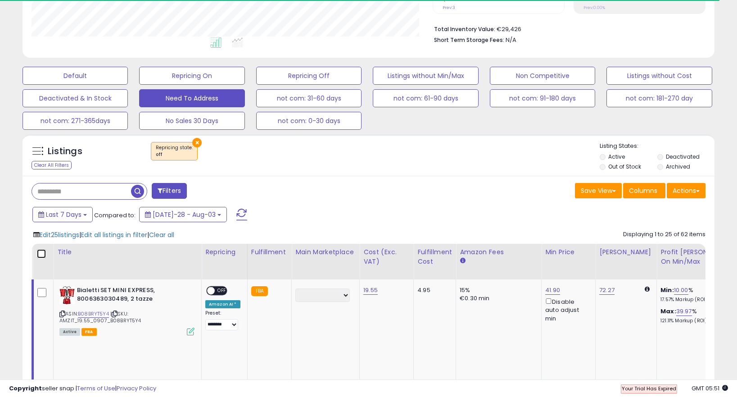
scroll to position [185, 401]
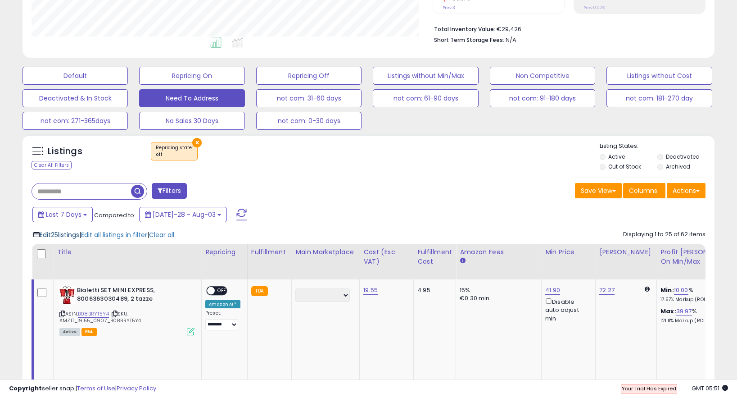
click at [66, 236] on span "Edit 25 listings" at bounding box center [60, 234] width 40 height 9
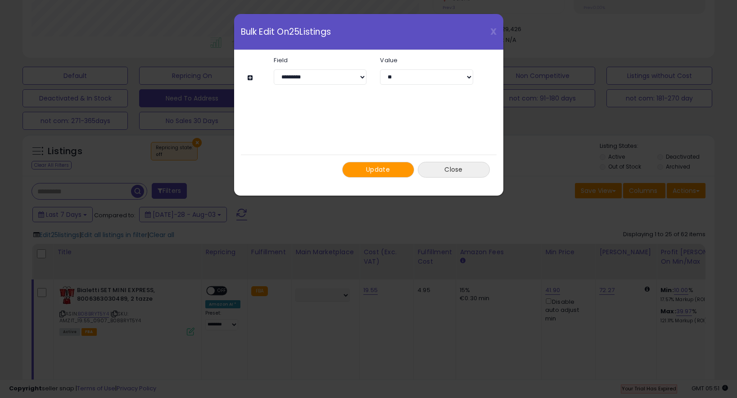
click at [435, 167] on button "Close" at bounding box center [454, 170] width 72 height 16
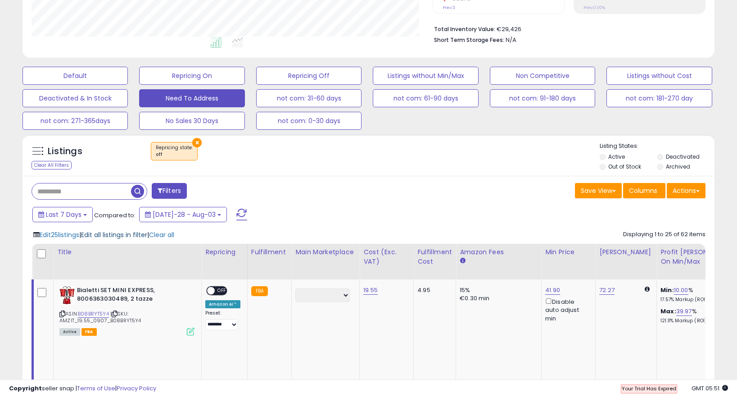
click at [139, 237] on span "Edit all listings in filter" at bounding box center [114, 234] width 66 height 9
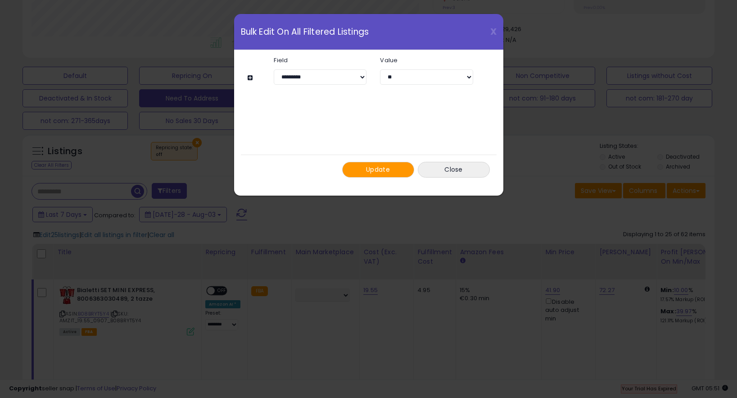
click at [388, 175] on button "Update" at bounding box center [378, 170] width 72 height 16
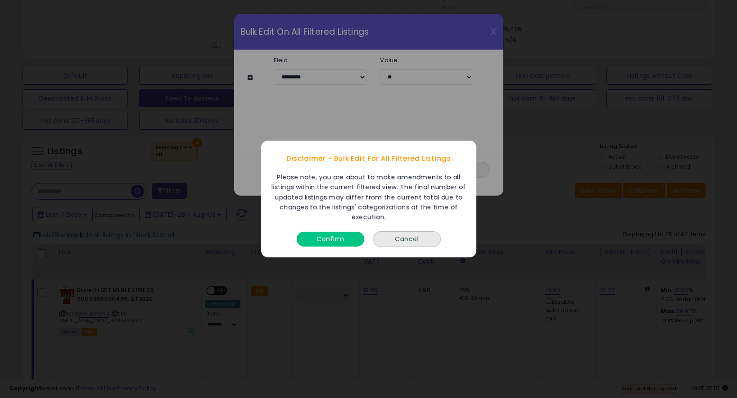
click at [335, 241] on button "Confirm" at bounding box center [331, 239] width 68 height 15
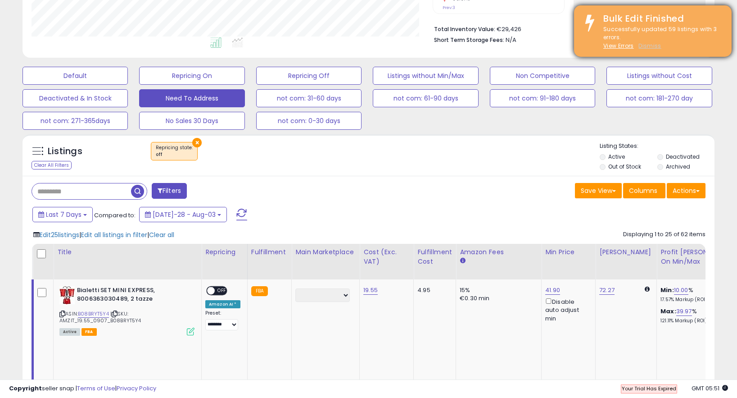
click at [649, 45] on u "Dismiss" at bounding box center [650, 46] width 23 height 8
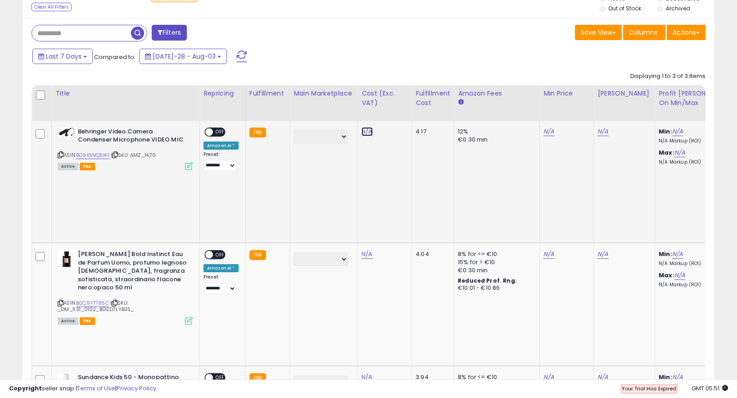
click at [369, 134] on link "N/A" at bounding box center [367, 131] width 11 height 9
type input "*****"
click at [398, 106] on icon "submit" at bounding box center [395, 108] width 5 height 5
click at [368, 250] on link "N/A" at bounding box center [367, 254] width 11 height 9
type input "*****"
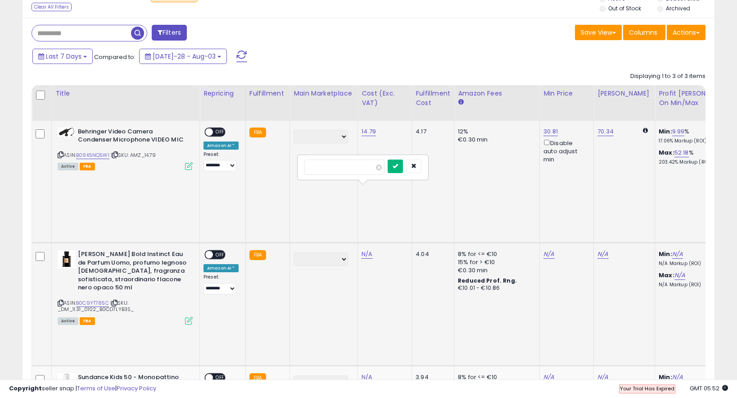
click at [398, 165] on icon "submit" at bounding box center [395, 165] width 5 height 5
click at [366, 259] on link "N/A" at bounding box center [367, 254] width 11 height 9
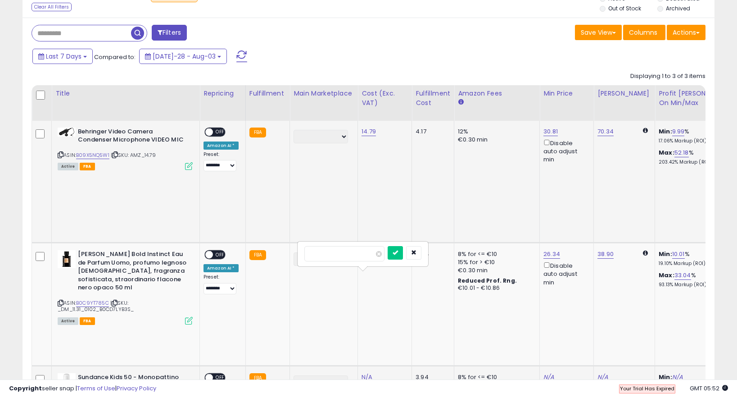
type input "****"
click at [398, 250] on icon "submit" at bounding box center [395, 252] width 5 height 5
click at [214, 132] on span "OFF" at bounding box center [220, 132] width 14 height 8
click at [216, 251] on span "OFF" at bounding box center [220, 255] width 14 height 8
click at [217, 373] on span "OFF" at bounding box center [220, 377] width 14 height 8
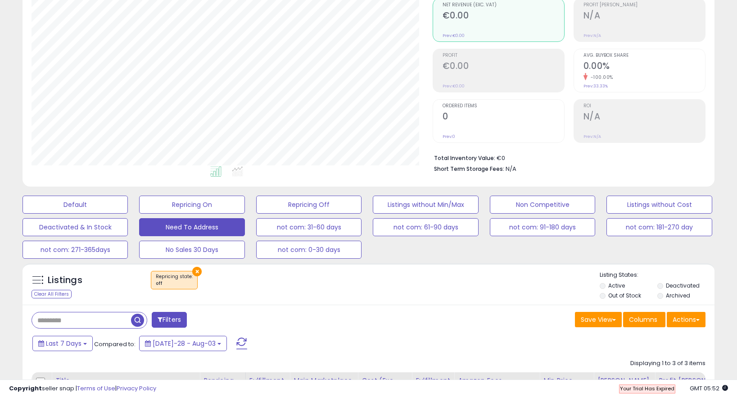
scroll to position [0, 0]
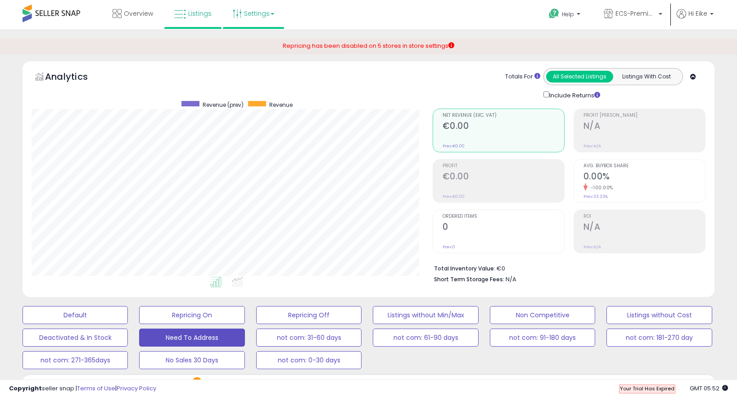
click at [260, 17] on link "Settings" at bounding box center [253, 13] width 55 height 27
click at [267, 53] on li "Store settings" at bounding box center [261, 46] width 67 height 23
click at [264, 17] on link "Settings" at bounding box center [253, 13] width 55 height 27
click at [259, 41] on li "Store settings" at bounding box center [261, 46] width 67 height 23
click at [264, 12] on link "Settings" at bounding box center [253, 13] width 55 height 27
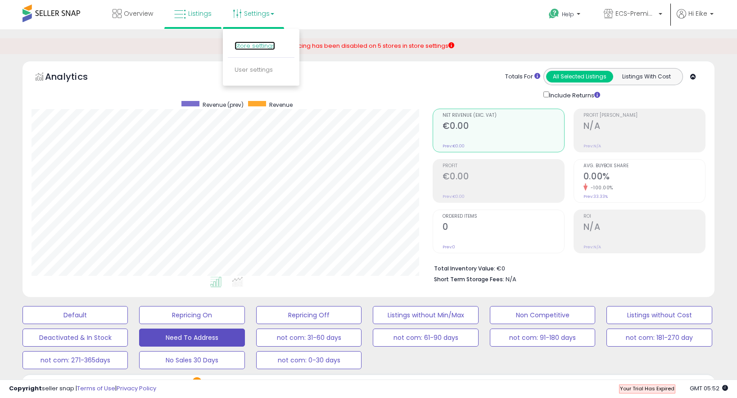
click at [255, 48] on link "Store settings" at bounding box center [255, 45] width 41 height 9
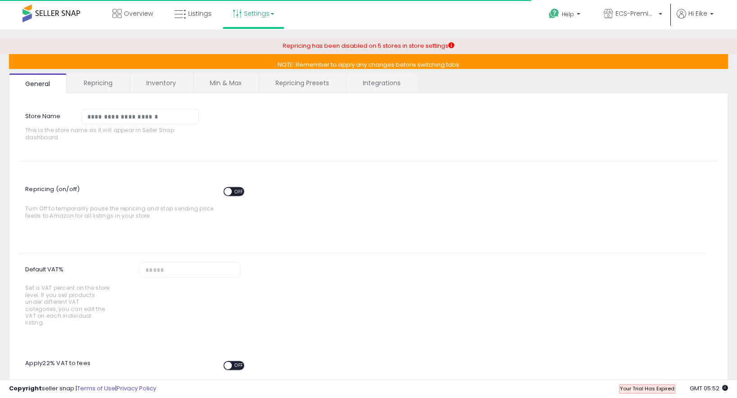
click at [230, 192] on span at bounding box center [229, 192] width 8 height 8
click at [235, 192] on span "OFF" at bounding box center [239, 192] width 14 height 8
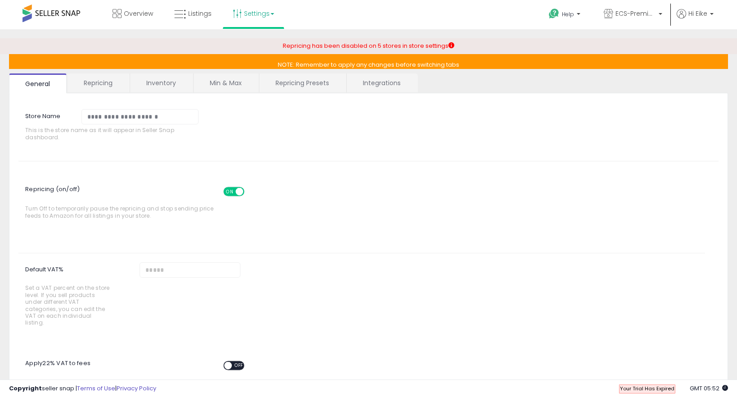
scroll to position [97, 0]
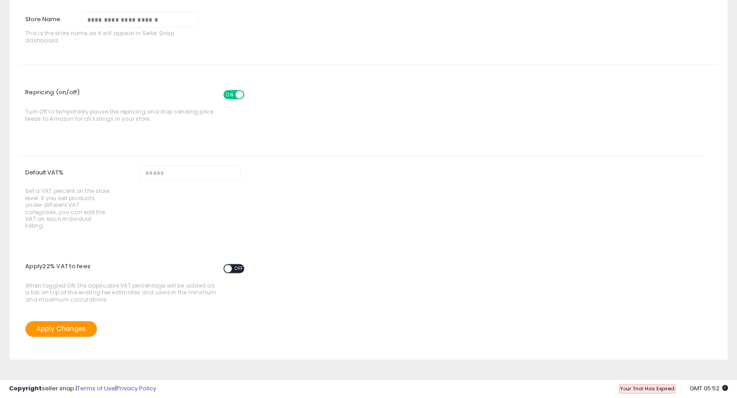
click at [74, 324] on button "Apply Changes" at bounding box center [61, 329] width 72 height 16
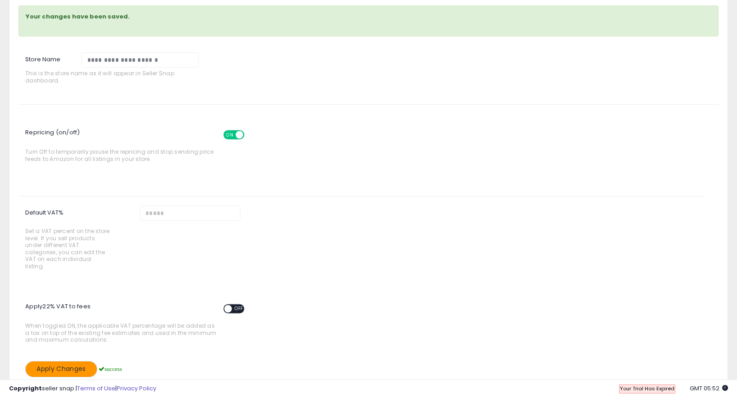
scroll to position [0, 0]
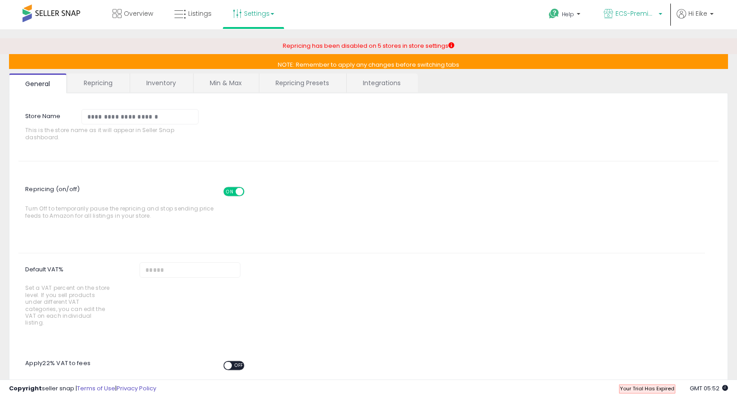
click at [636, 14] on span "ECS-Premium Retail IT" at bounding box center [636, 13] width 41 height 9
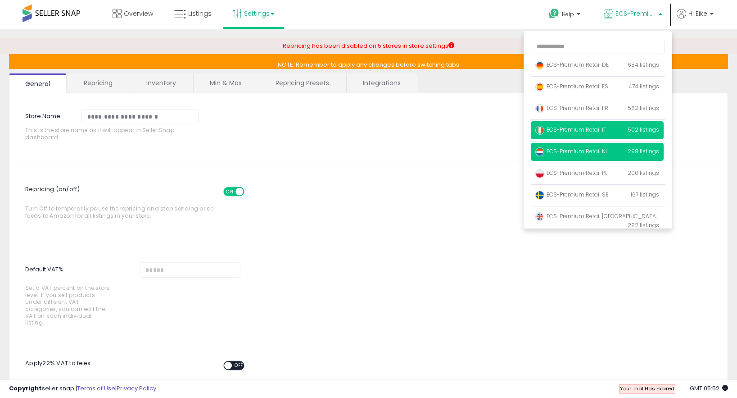
click at [559, 152] on span "ECS-Premium Retail NL" at bounding box center [572, 151] width 73 height 8
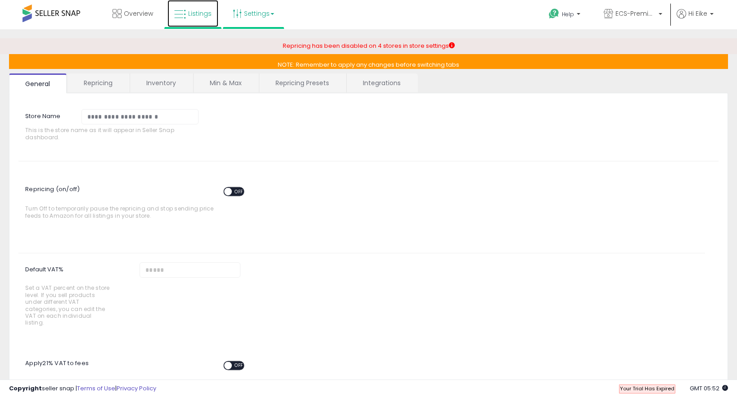
click at [202, 14] on span "Listings" at bounding box center [199, 13] width 23 height 9
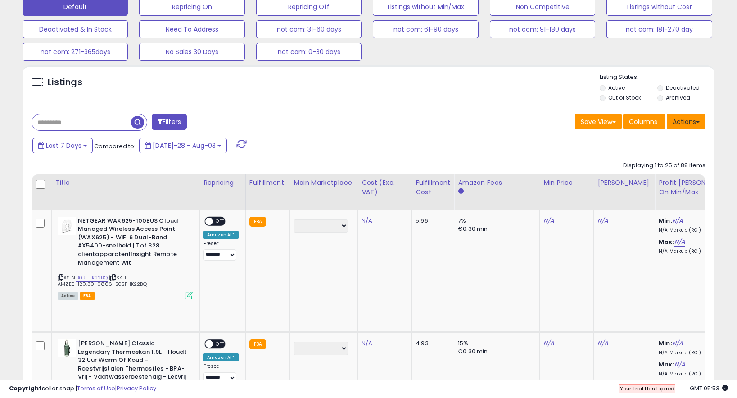
scroll to position [185, 401]
click at [682, 125] on button "Actions" at bounding box center [686, 121] width 39 height 15
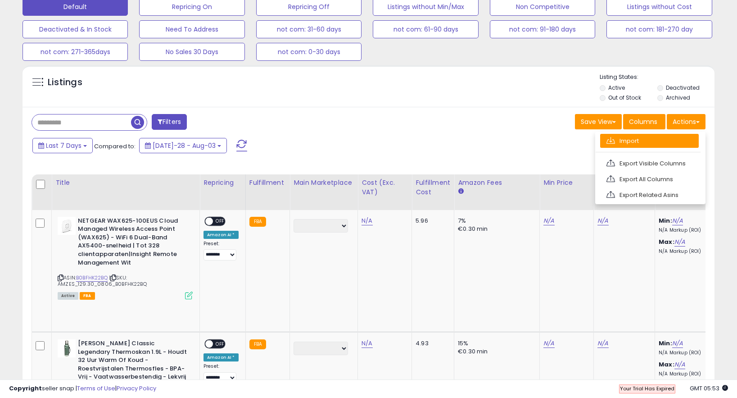
click at [665, 141] on link "Import" at bounding box center [650, 141] width 99 height 14
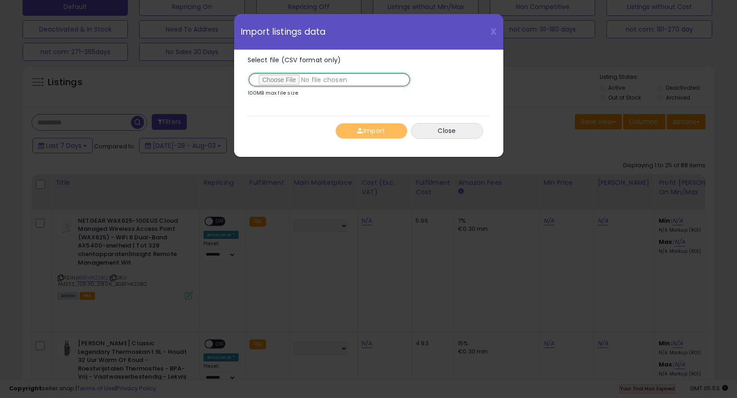
click at [288, 79] on input "Select file (CSV format only)" at bounding box center [330, 79] width 164 height 15
type input "**********"
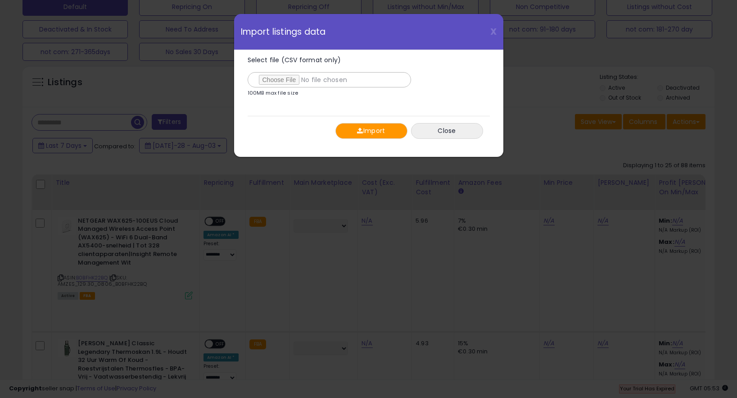
click at [368, 134] on button "Import" at bounding box center [372, 131] width 72 height 16
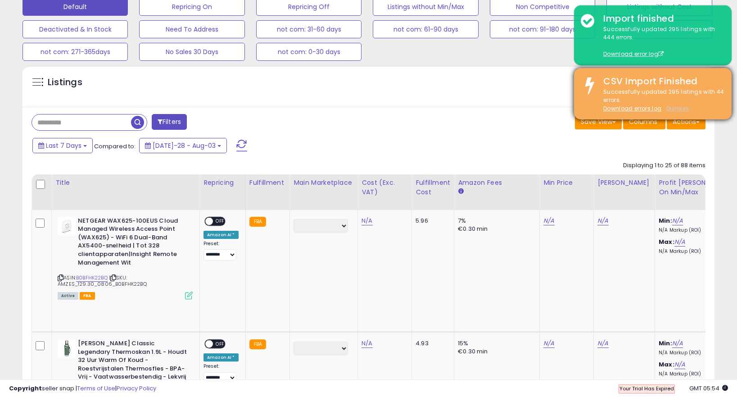
click at [679, 109] on u "Dismiss" at bounding box center [678, 109] width 23 height 8
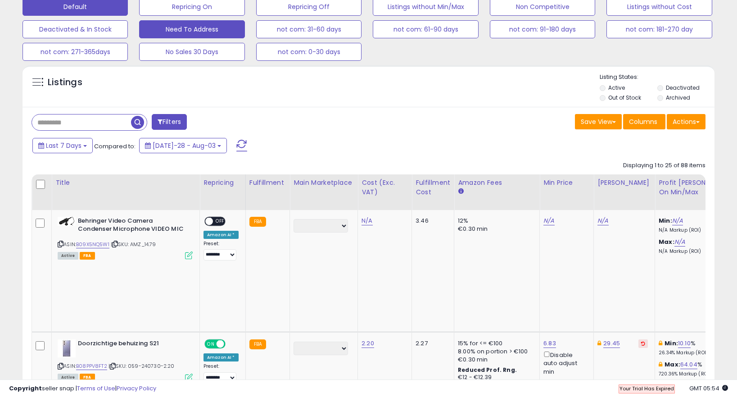
click at [196, 16] on button "Need To Address" at bounding box center [191, 7] width 105 height 18
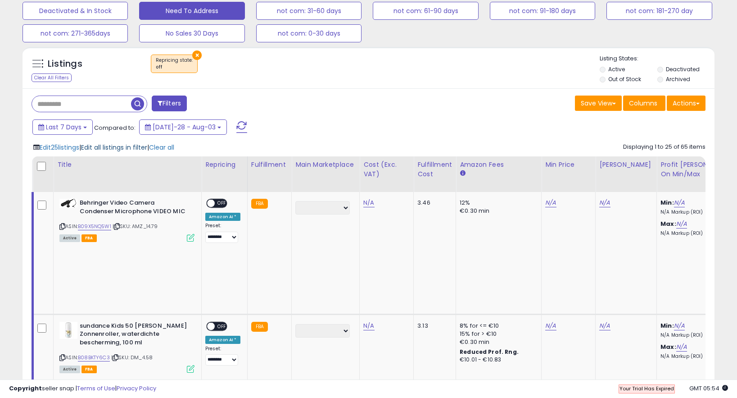
click at [112, 148] on span "Edit all listings in filter" at bounding box center [114, 147] width 66 height 9
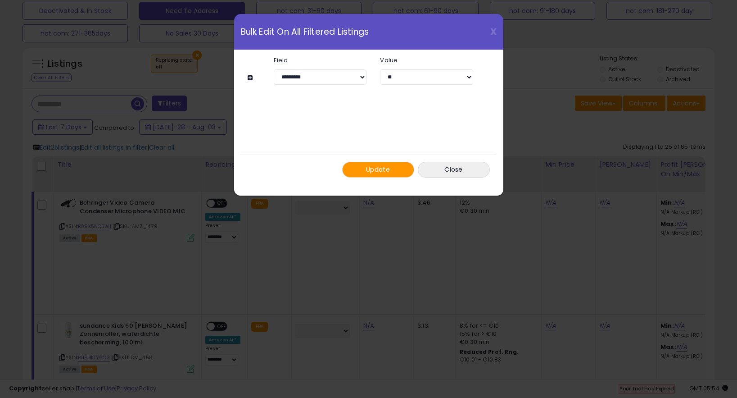
click at [390, 173] on span "Update" at bounding box center [378, 169] width 24 height 9
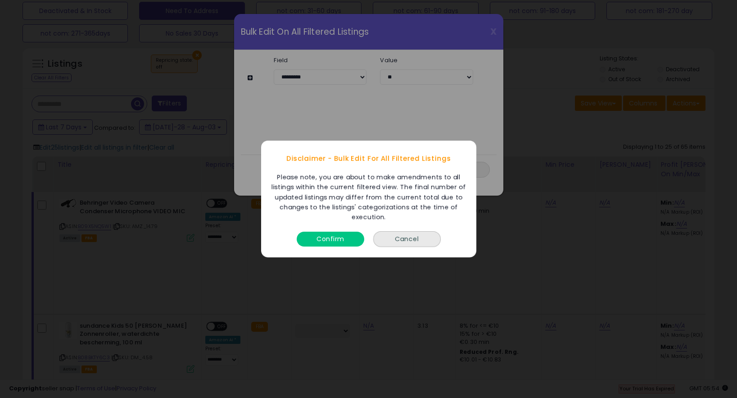
click at [336, 243] on button "Confirm" at bounding box center [331, 239] width 68 height 15
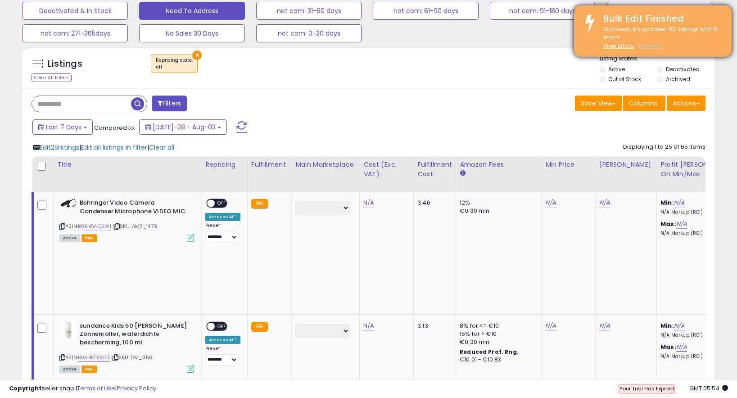
click at [655, 49] on u "Dismiss" at bounding box center [650, 46] width 23 height 8
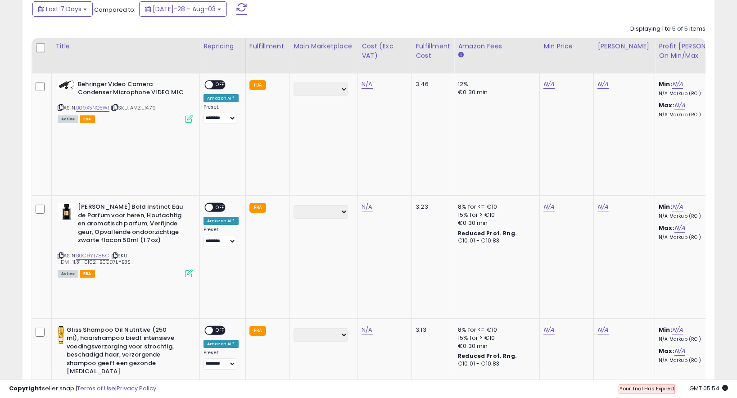
scroll to position [321, 0]
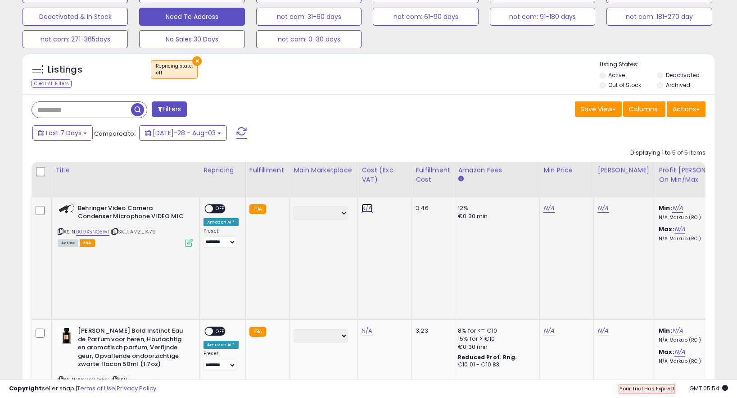
click at [367, 209] on link "N/A" at bounding box center [367, 208] width 11 height 9
type input "*****"
click at [398, 183] on icon "submit" at bounding box center [395, 184] width 5 height 5
click at [368, 326] on link "N/A" at bounding box center [367, 330] width 11 height 9
type input "*****"
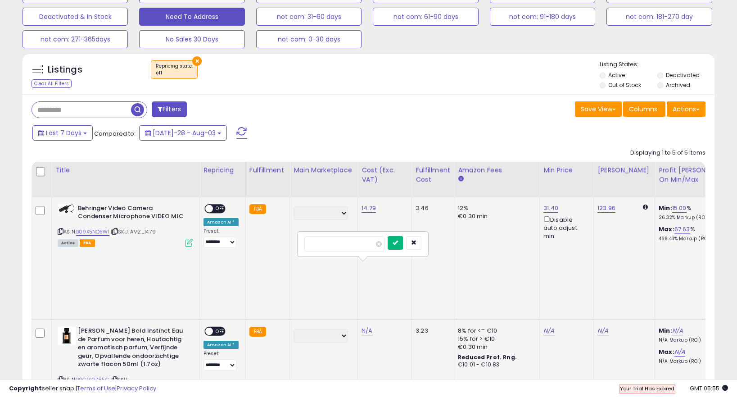
click at [398, 241] on icon "submit" at bounding box center [395, 242] width 5 height 5
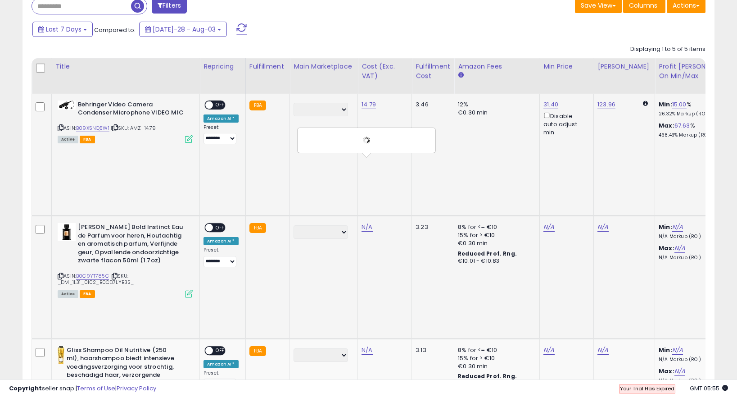
scroll to position [437, 0]
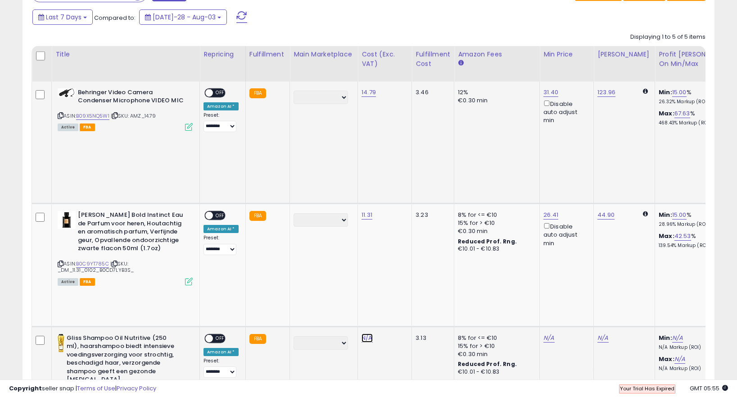
click at [369, 333] on link "N/A" at bounding box center [367, 337] width 11 height 9
type input "****"
click at [398, 213] on icon "submit" at bounding box center [395, 212] width 5 height 5
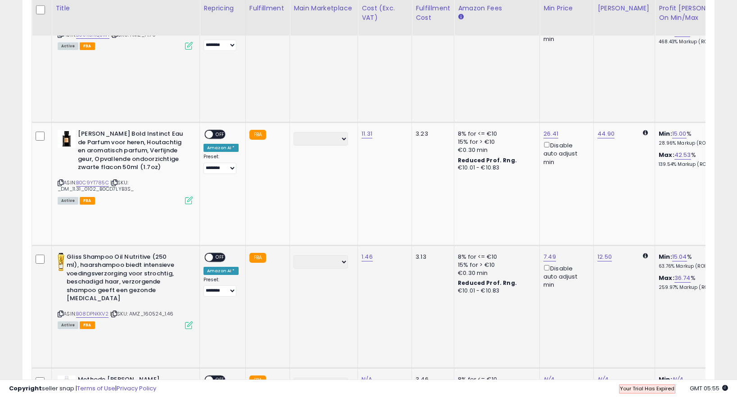
scroll to position [550, 0]
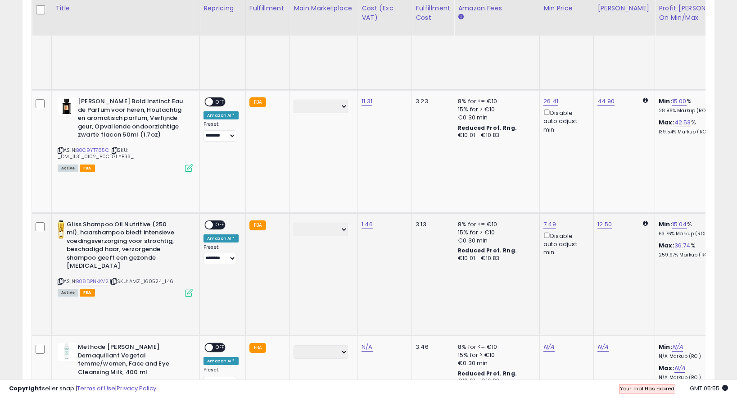
click at [365, 342] on link "N/A" at bounding box center [367, 346] width 11 height 9
type input "****"
click at [398, 251] on icon "submit" at bounding box center [395, 252] width 5 height 5
click at [103, 383] on link "B00M1ZJXEQ" at bounding box center [91, 387] width 31 height 8
click at [60, 385] on icon at bounding box center [61, 387] width 6 height 5
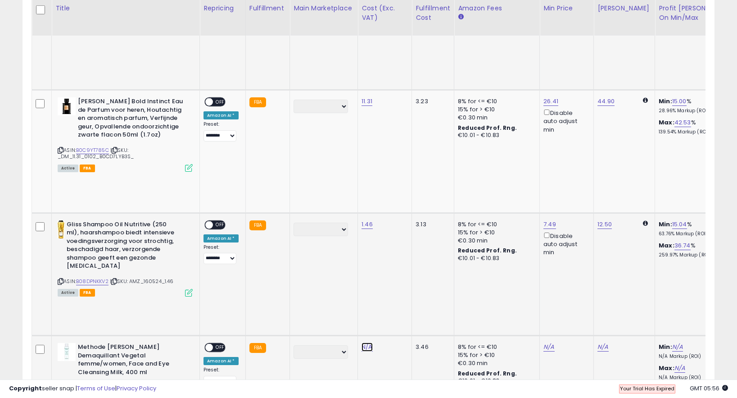
click at [368, 342] on link "N/A" at bounding box center [367, 346] width 11 height 9
type input "*****"
click at [398, 181] on icon "submit" at bounding box center [395, 179] width 5 height 5
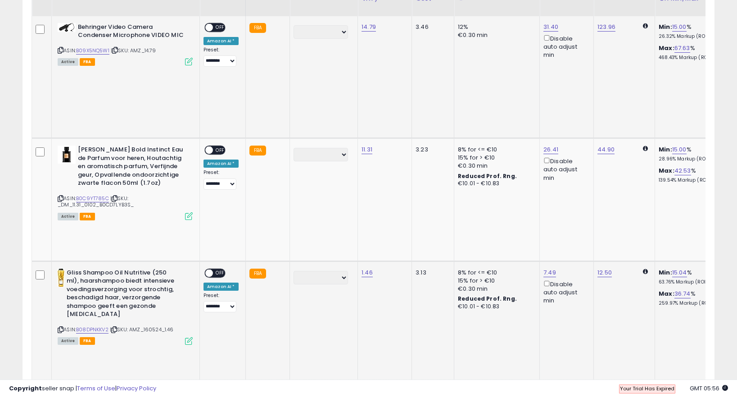
scroll to position [450, 0]
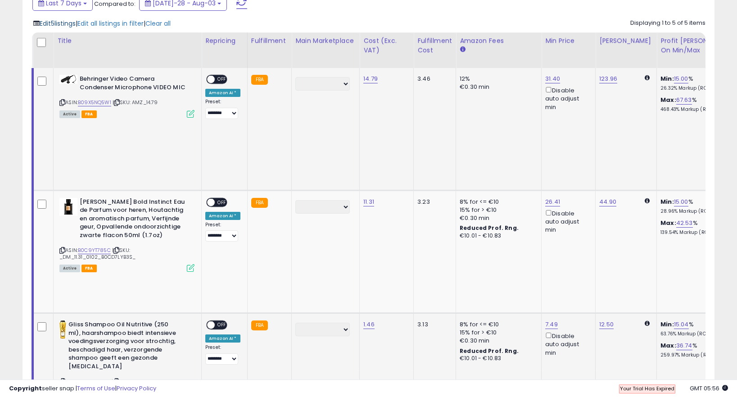
click at [71, 26] on span "Edit 5 listings" at bounding box center [58, 23] width 36 height 9
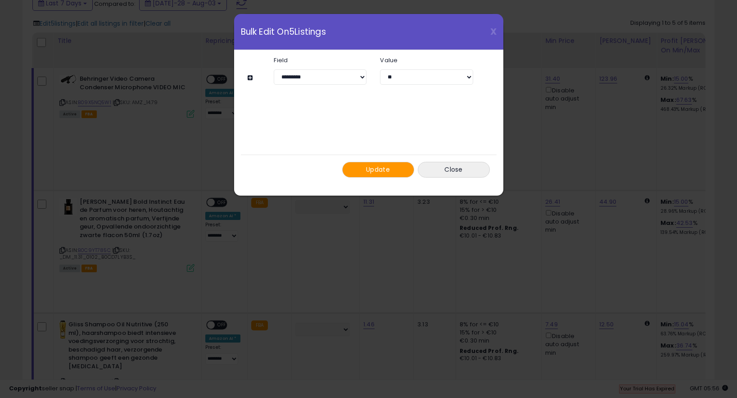
click at [365, 170] on button "Update" at bounding box center [378, 170] width 72 height 16
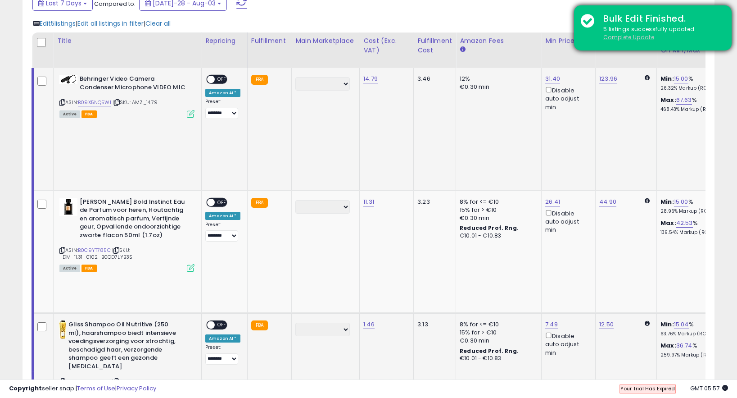
click at [643, 38] on u "Complete Update" at bounding box center [629, 37] width 51 height 8
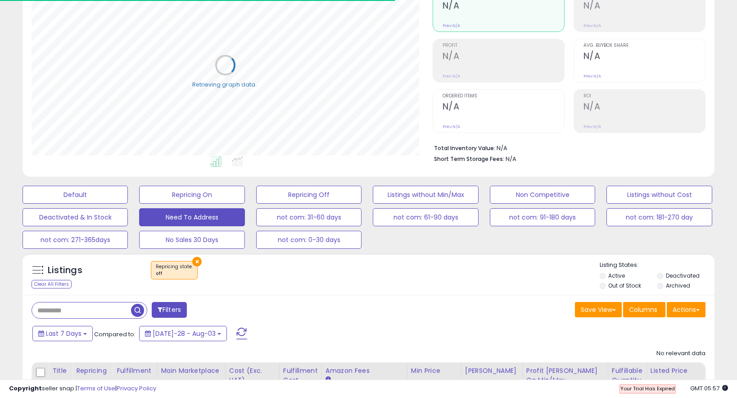
scroll to position [0, 0]
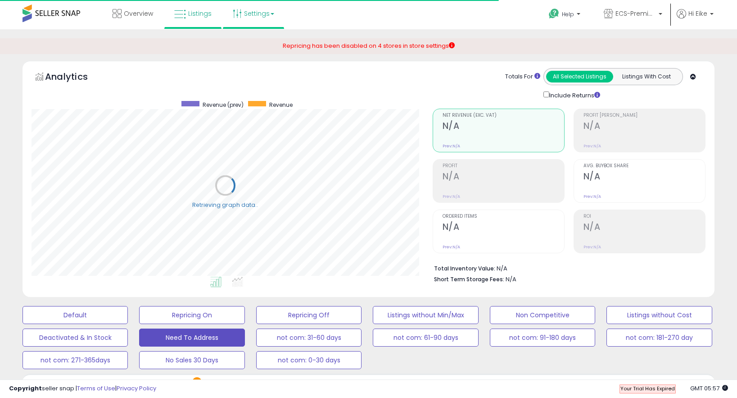
click at [259, 14] on link "Settings" at bounding box center [253, 13] width 55 height 27
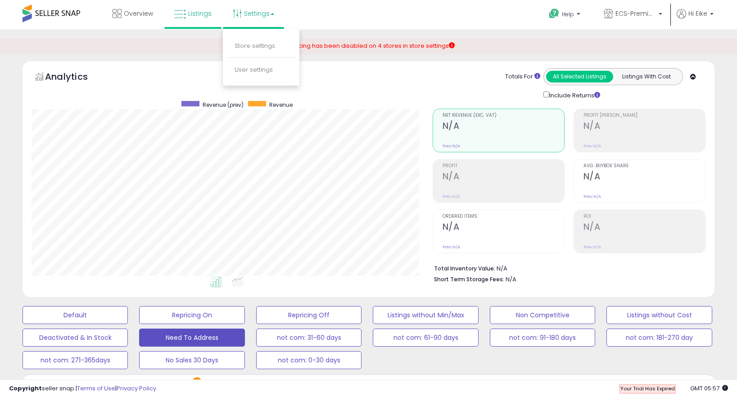
scroll to position [185, 401]
click at [251, 46] on link "Store settings" at bounding box center [255, 45] width 41 height 9
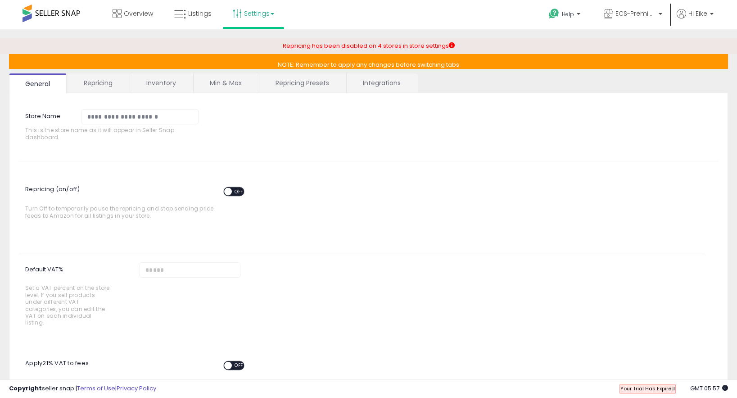
click at [241, 189] on span "OFF" at bounding box center [239, 192] width 14 height 8
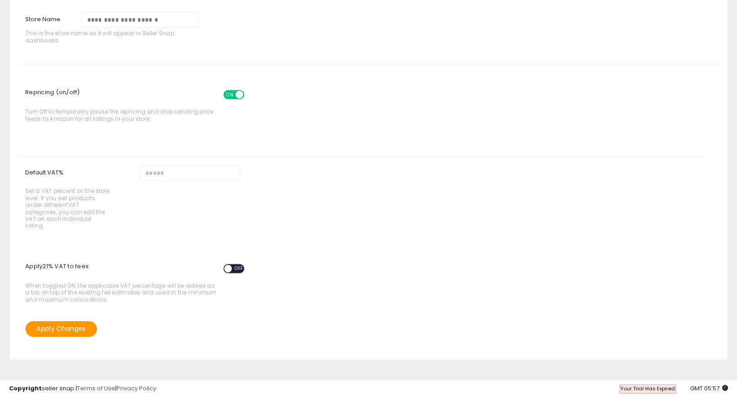
click at [68, 327] on button "Apply Changes" at bounding box center [61, 329] width 72 height 16
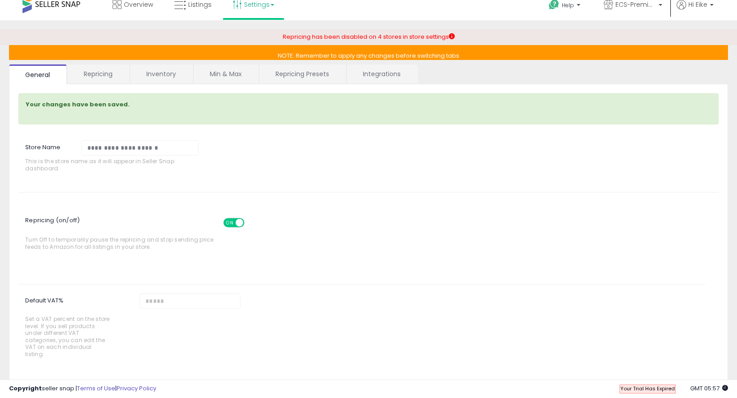
scroll to position [0, 0]
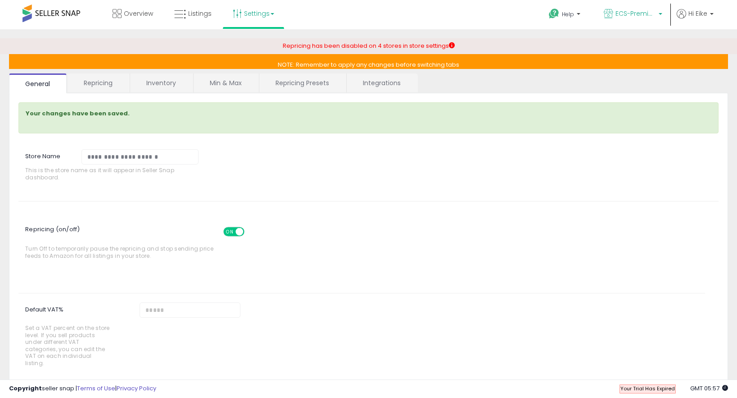
click at [629, 16] on span "ECS-Premium Retail NL" at bounding box center [636, 13] width 41 height 9
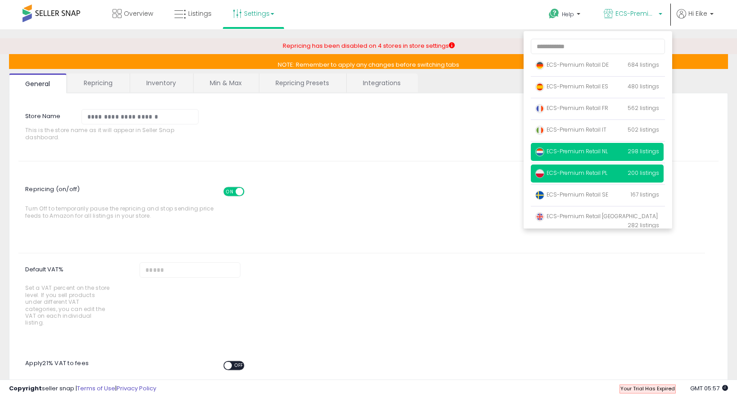
click at [562, 173] on span "ECS-Premium Retail PL" at bounding box center [572, 173] width 72 height 8
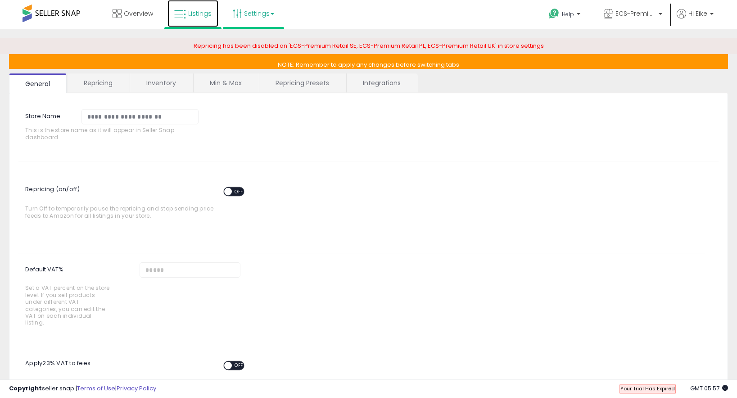
click at [197, 10] on span "Listings" at bounding box center [199, 13] width 23 height 9
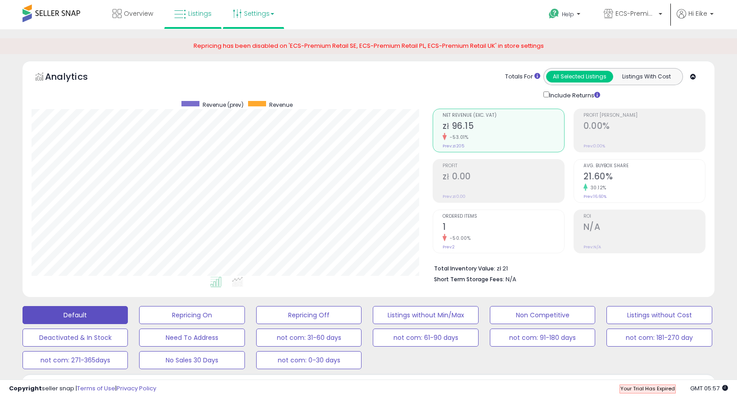
click at [246, 13] on link "Settings" at bounding box center [253, 13] width 55 height 27
click at [248, 45] on link "Store settings" at bounding box center [255, 45] width 41 height 9
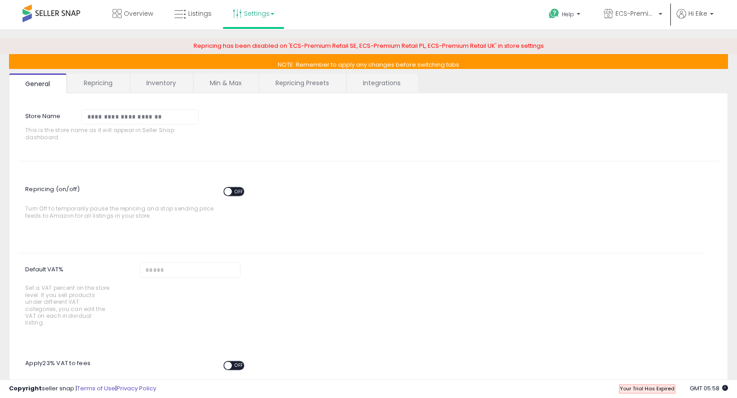
click at [102, 80] on link "Repricing" at bounding box center [98, 82] width 61 height 19
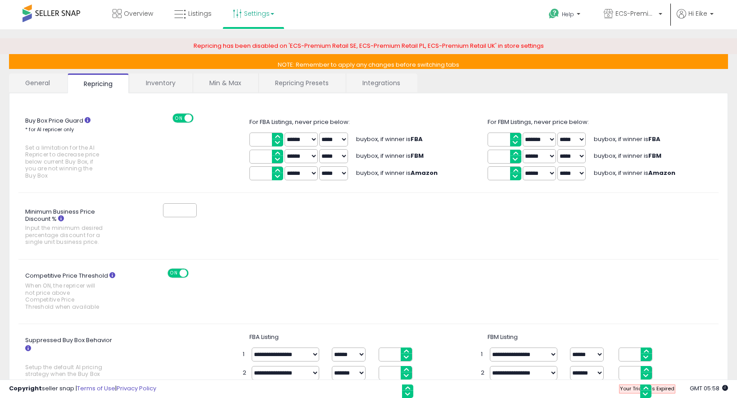
click at [164, 83] on link "Inventory" at bounding box center [161, 82] width 62 height 19
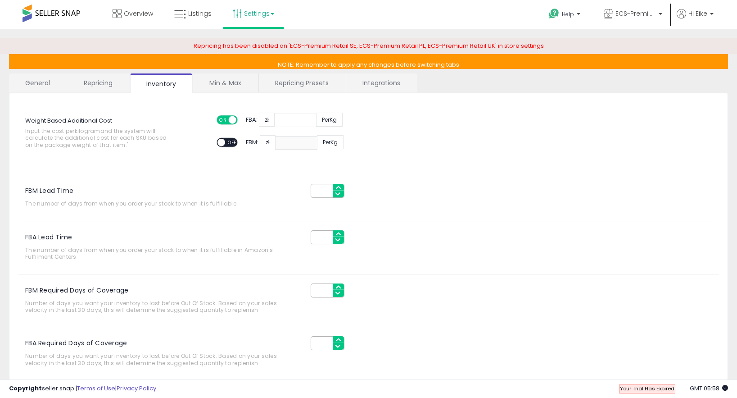
click at [223, 85] on link "Min & Max" at bounding box center [225, 82] width 64 height 19
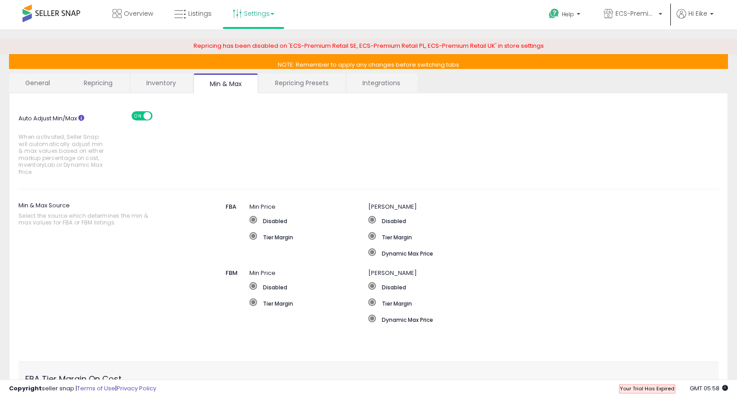
click at [314, 86] on link "Repricing Presets" at bounding box center [302, 82] width 86 height 19
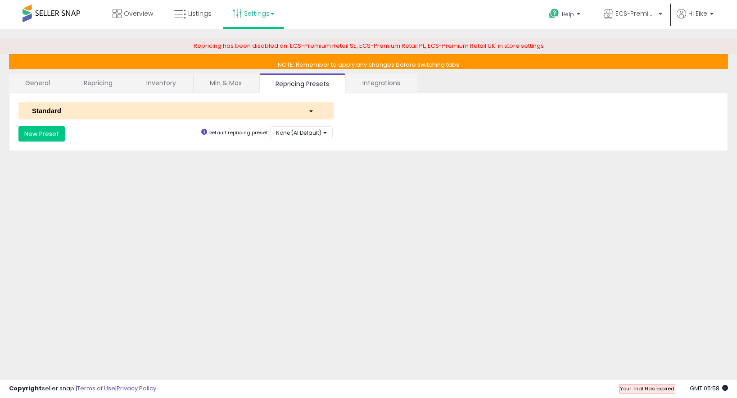
click at [388, 81] on link "Integrations" at bounding box center [381, 82] width 70 height 19
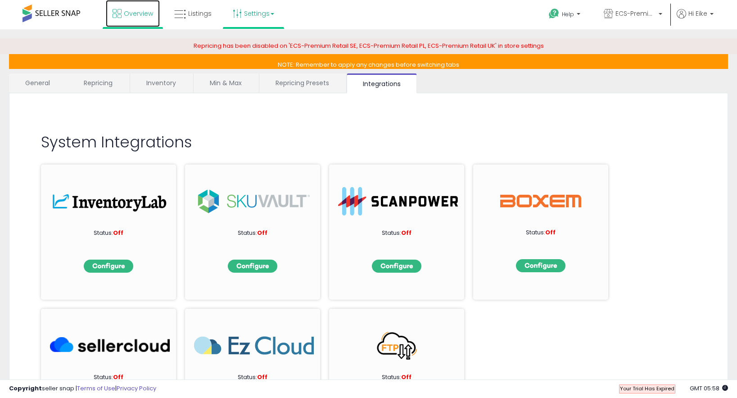
click at [137, 13] on span "Overview" at bounding box center [138, 13] width 29 height 9
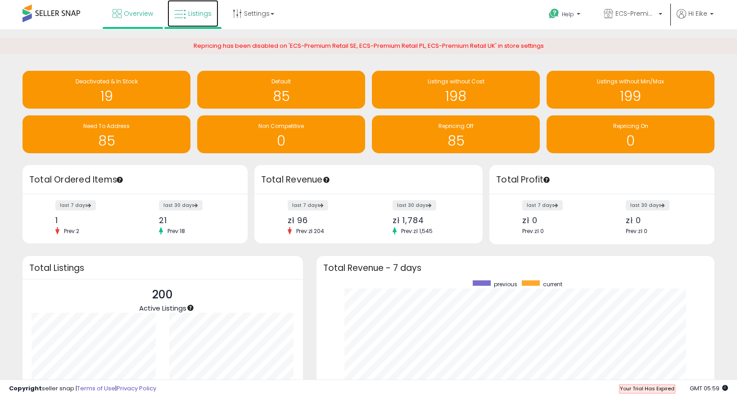
click at [201, 18] on link "Listings" at bounding box center [193, 13] width 51 height 27
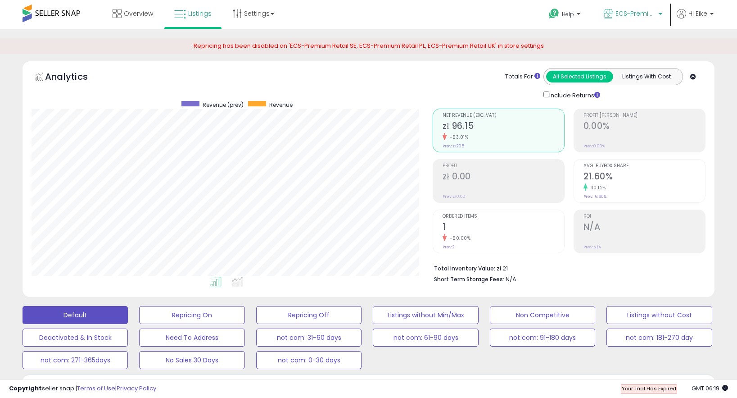
click at [642, 16] on span "ECS-Premium Retail PL" at bounding box center [636, 13] width 41 height 9
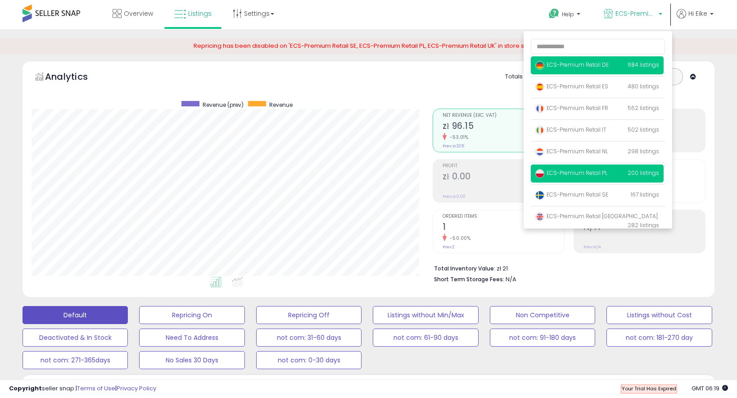
click at [600, 63] on span "ECS-Premium Retail DE" at bounding box center [572, 65] width 73 height 8
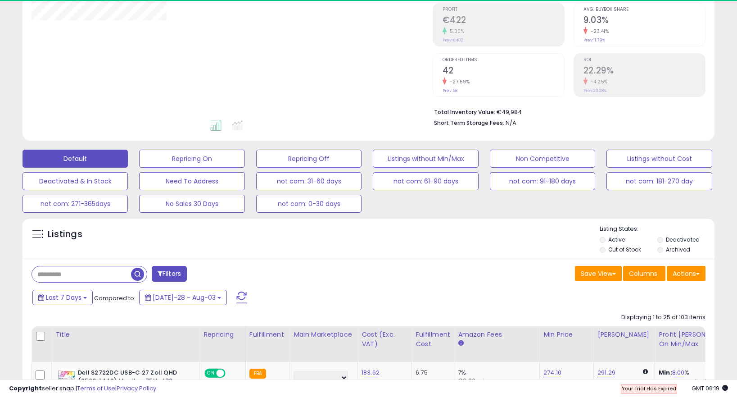
scroll to position [185, 401]
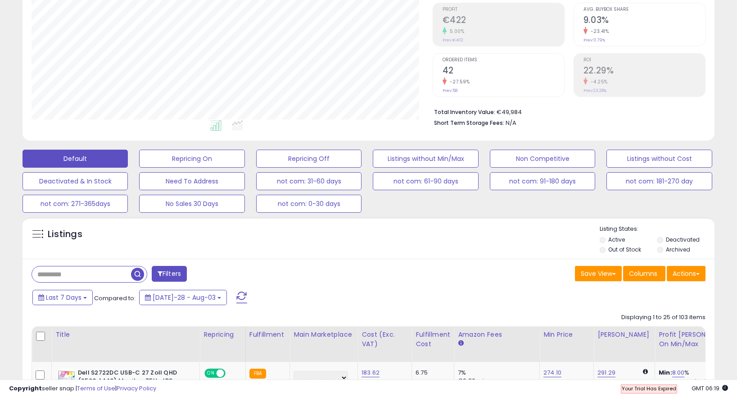
click at [103, 277] on input "text" at bounding box center [81, 274] width 99 height 16
paste input "**********"
type input "**********"
click at [203, 273] on span "button" at bounding box center [203, 274] width 13 height 13
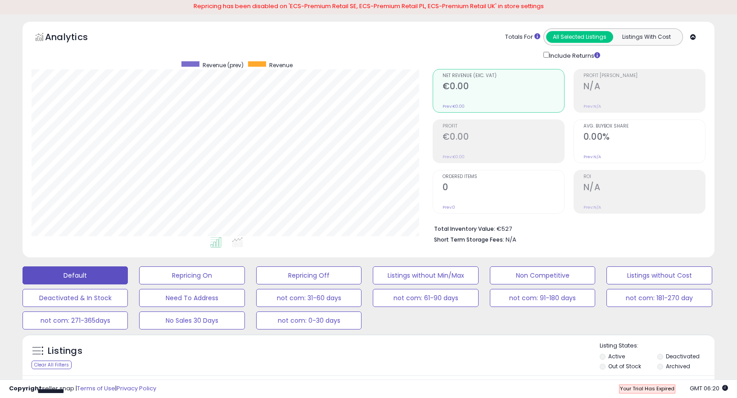
scroll to position [0, 0]
